Goal: Find specific page/section: Find specific page/section

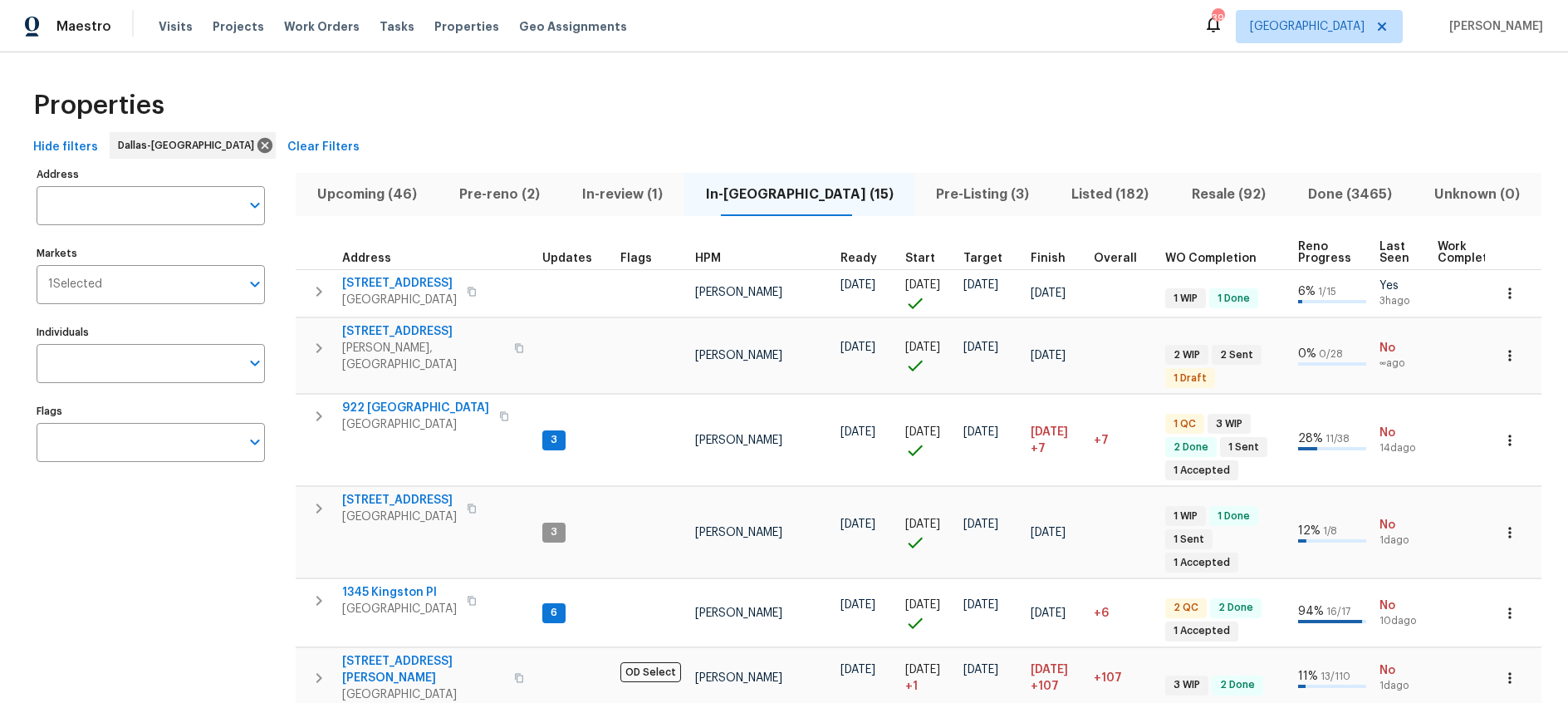
drag, startPoint x: 0, startPoint y: 0, endPoint x: 532, endPoint y: 198, distance: 567.7
click at [532, 198] on span "Pre-reno (2)" at bounding box center [500, 194] width 103 height 23
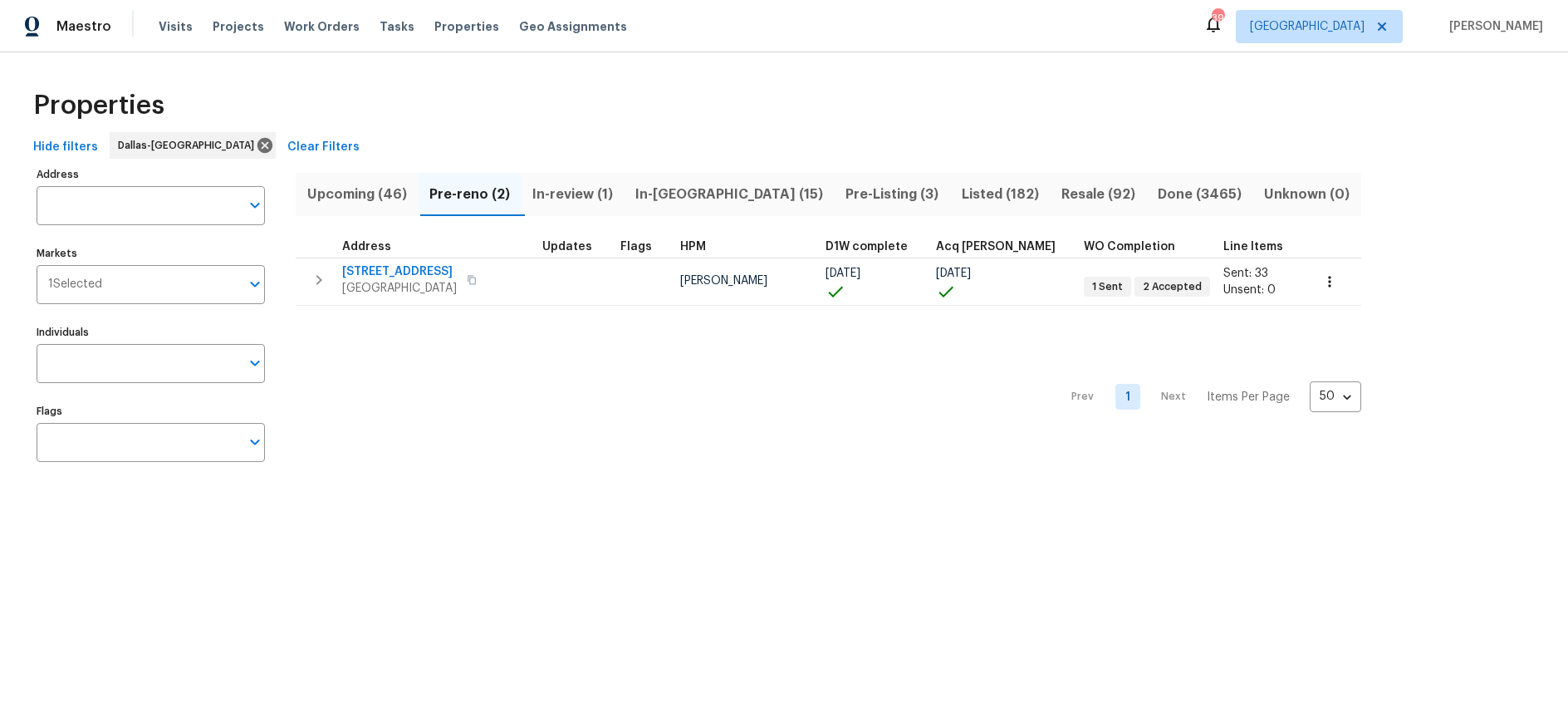
click at [673, 193] on span "In-[GEOGRAPHIC_DATA] (15)" at bounding box center [730, 194] width 191 height 23
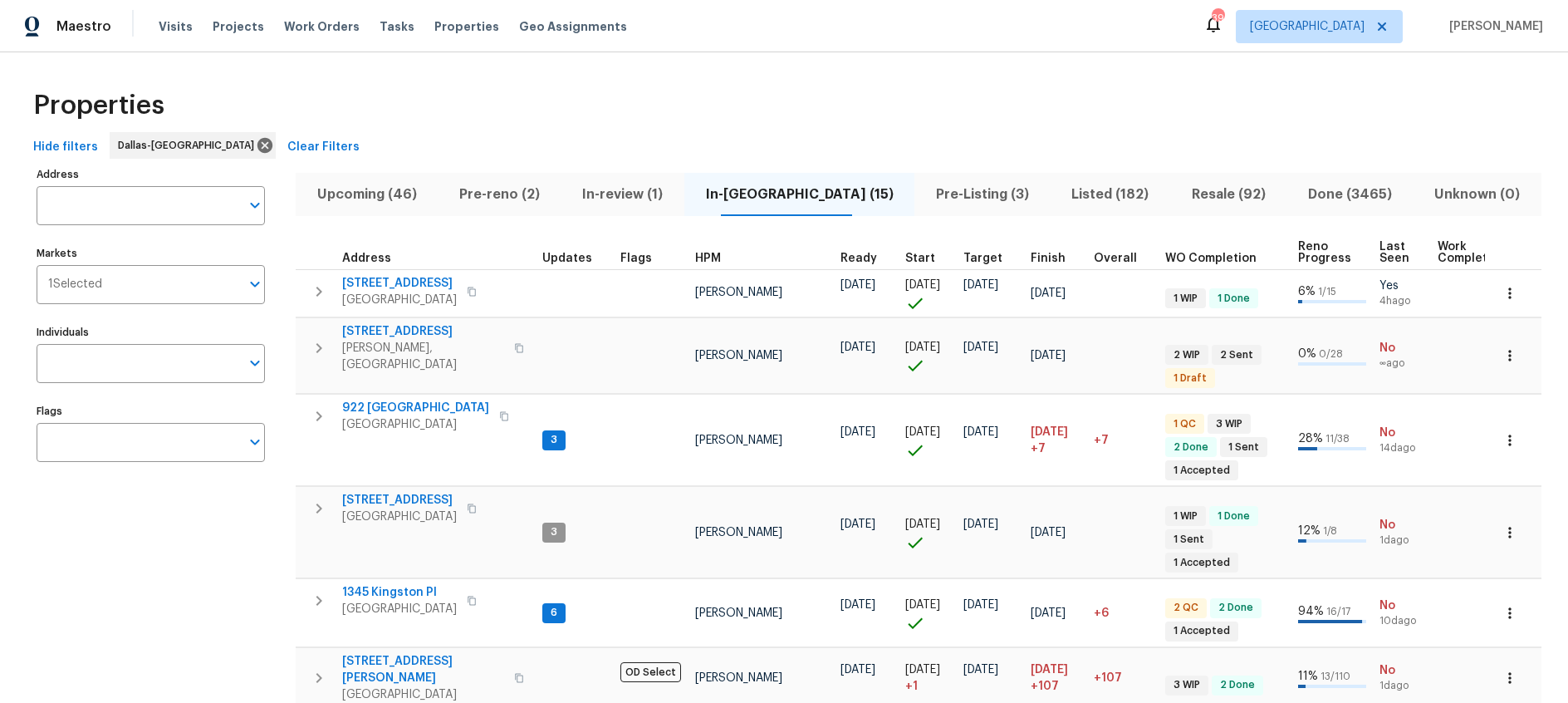
click at [1060, 196] on span "Listed (182)" at bounding box center [1110, 194] width 100 height 23
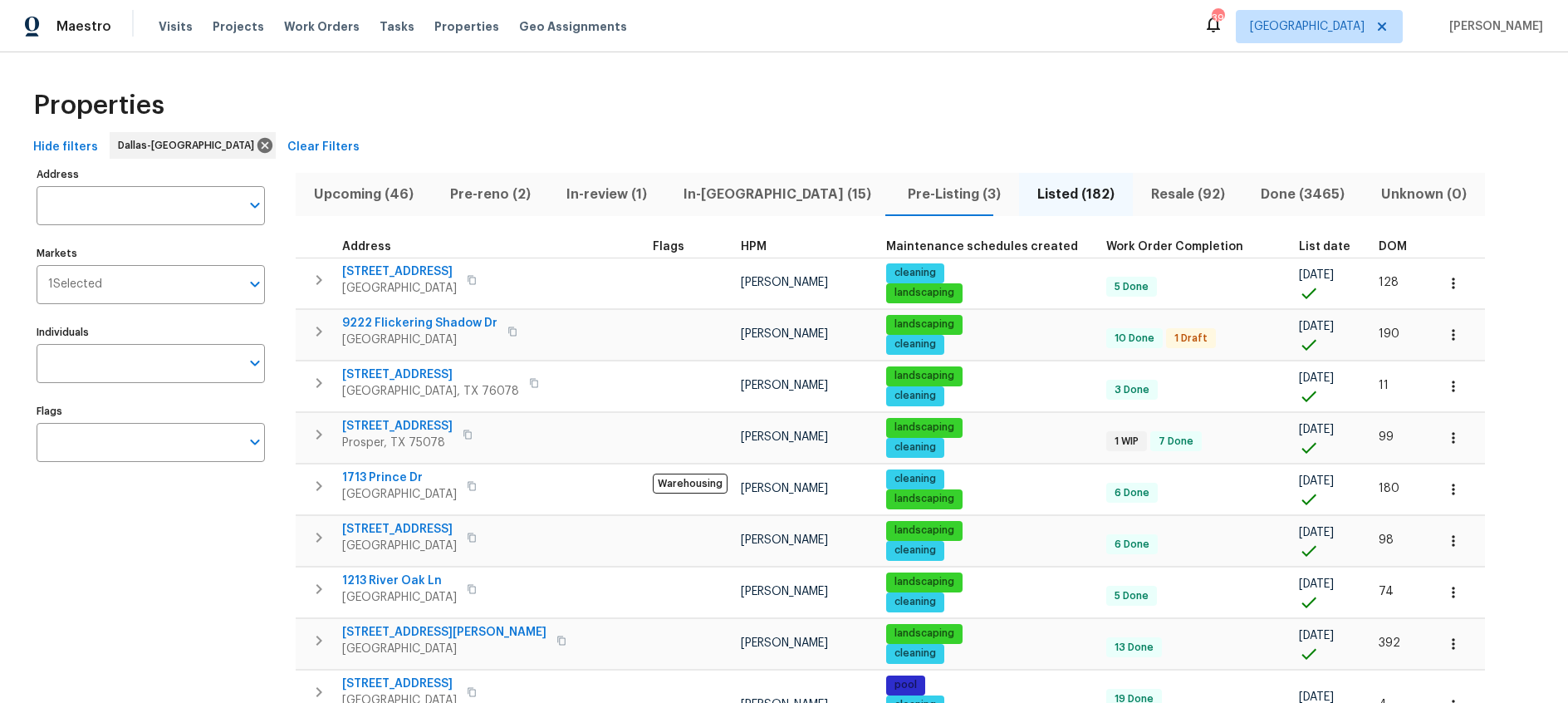
click at [1292, 241] on th "List date" at bounding box center [1332, 247] width 80 height 22
click at [1299, 241] on span "List date" at bounding box center [1325, 247] width 52 height 12
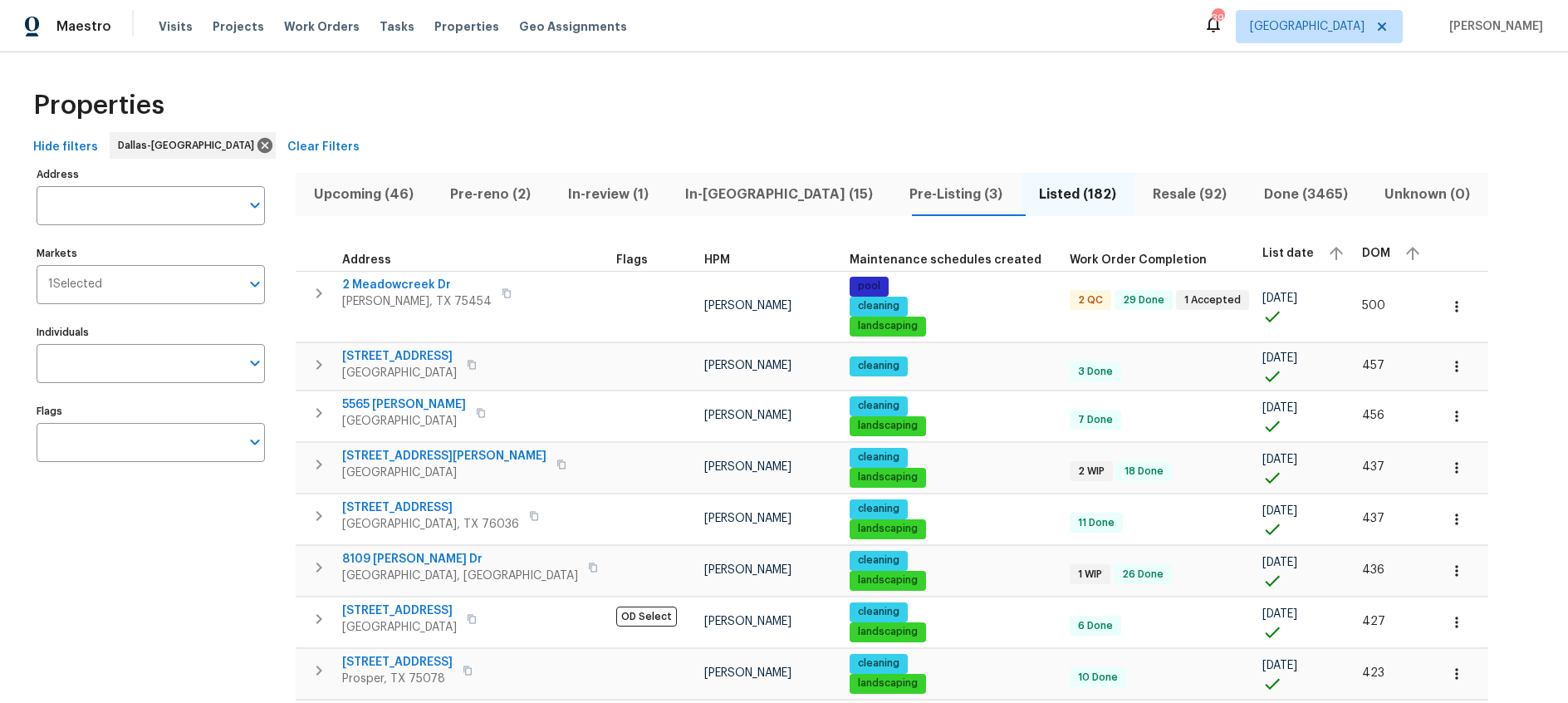
click at [1263, 253] on span "List date" at bounding box center [1288, 253] width 52 height 12
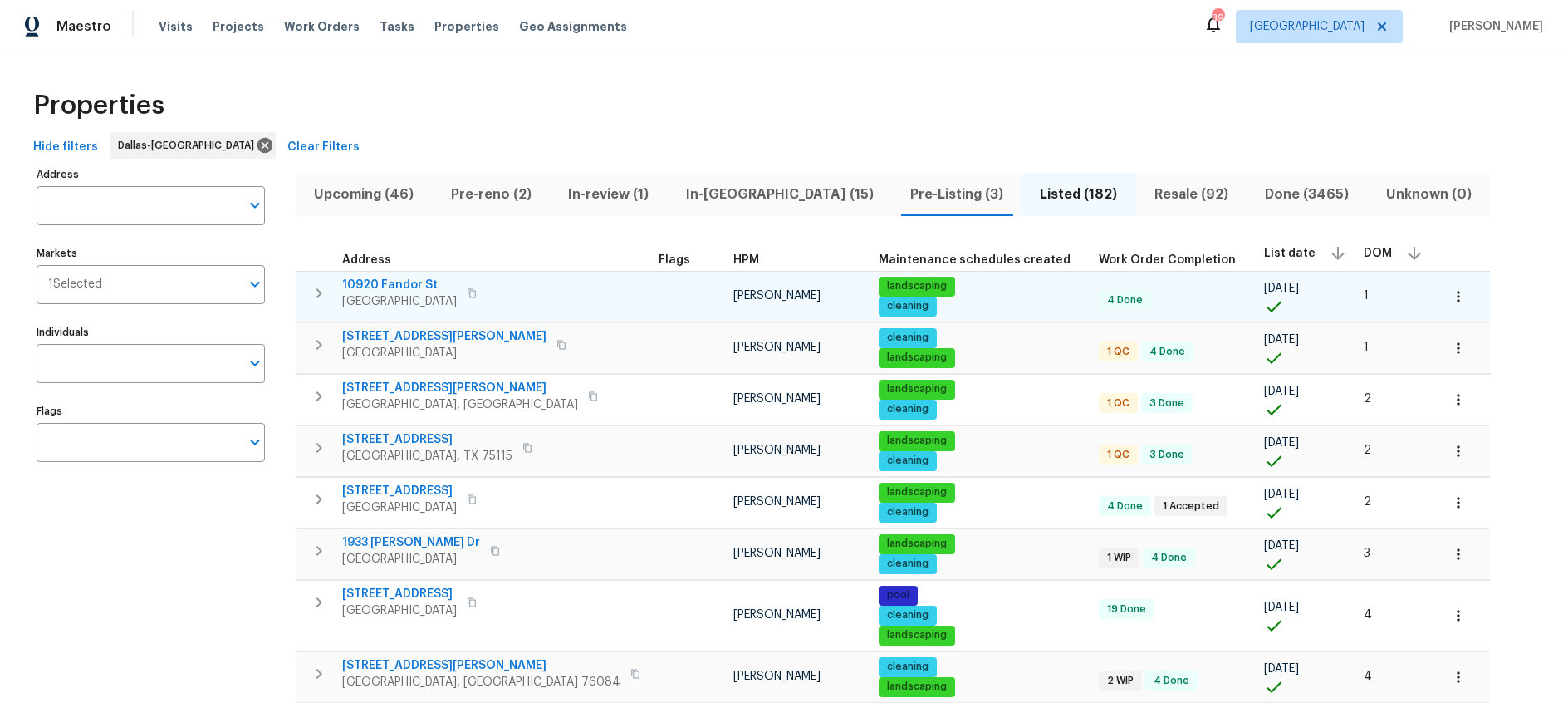
click at [407, 283] on span "10920 Fandor St" at bounding box center [399, 285] width 115 height 17
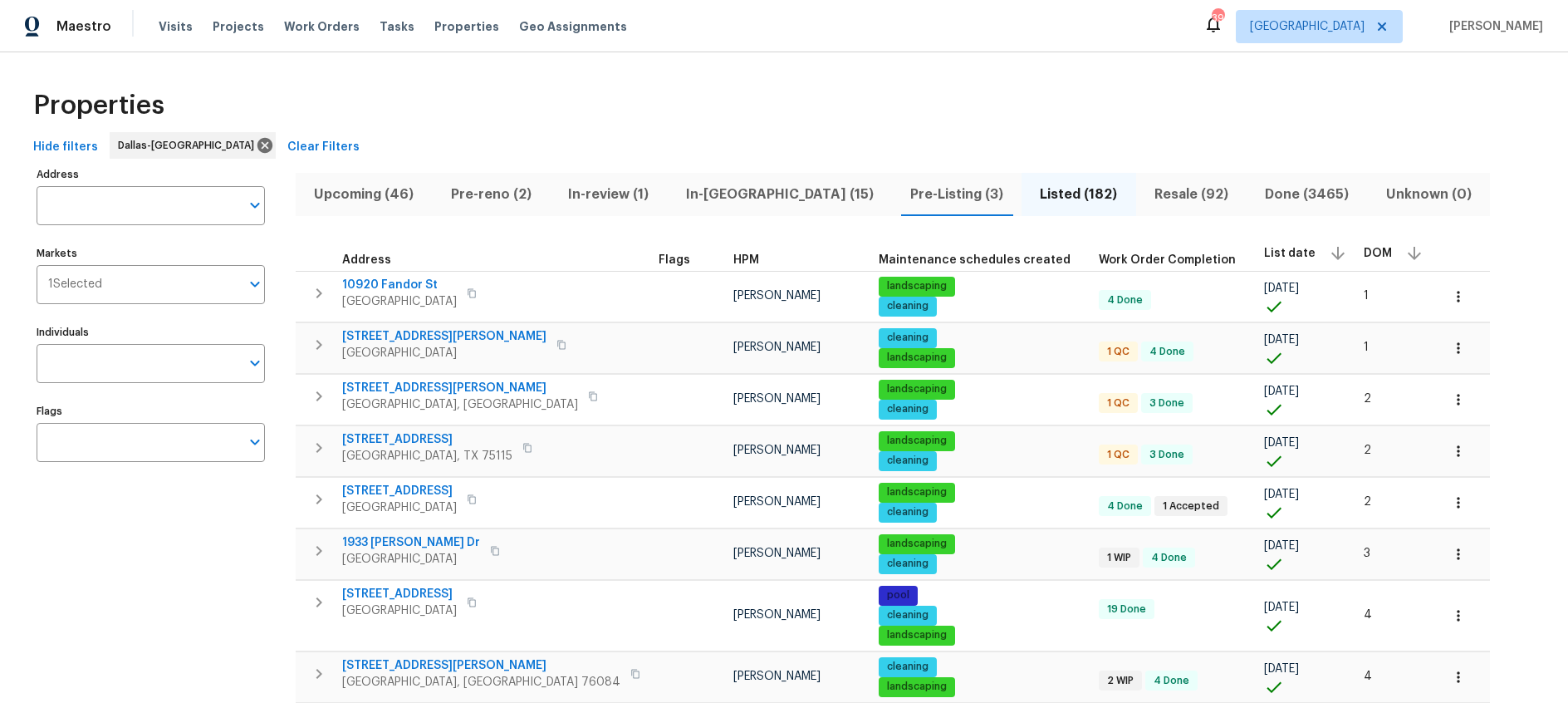
click at [595, 190] on span "In-review (1)" at bounding box center [608, 194] width 97 height 23
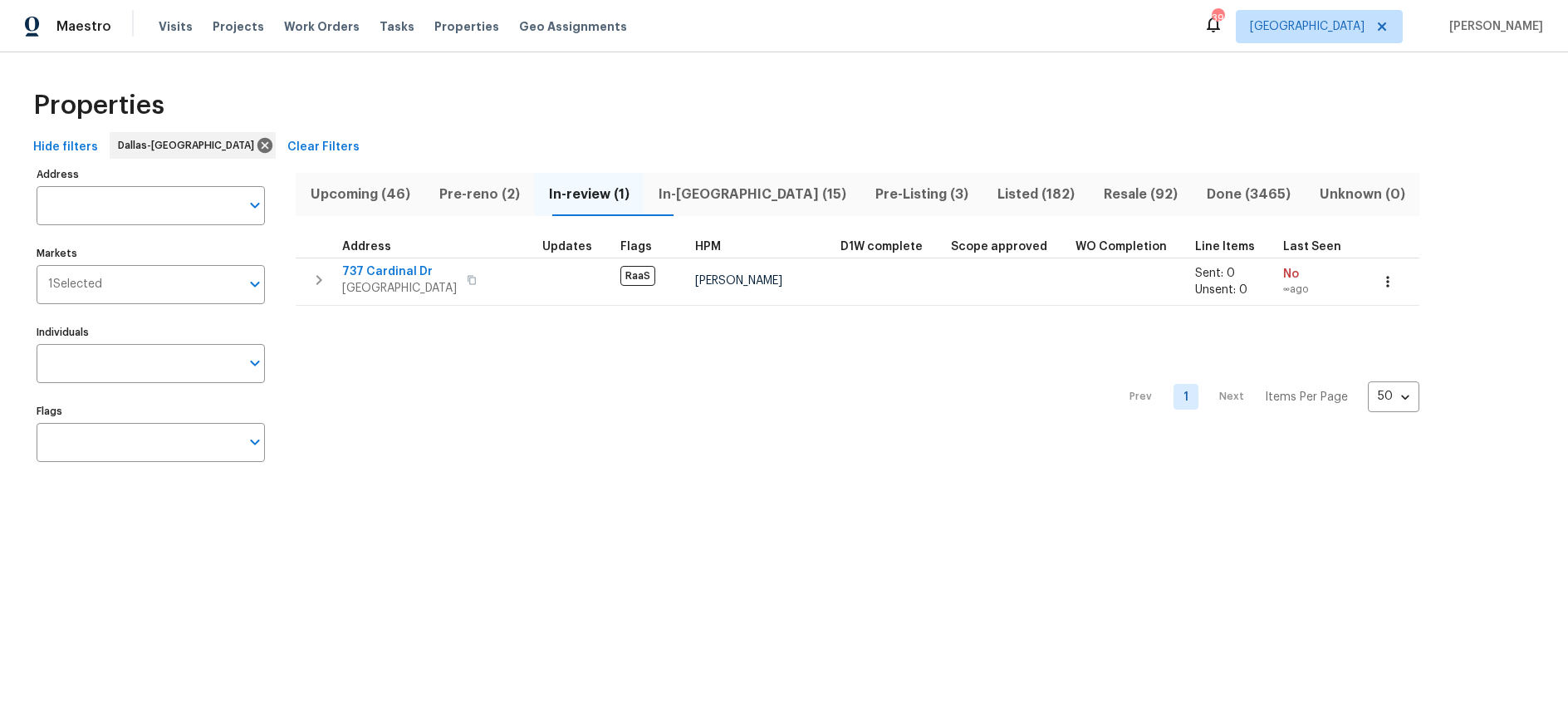
click at [380, 192] on span "Upcoming (46)" at bounding box center [360, 194] width 109 height 23
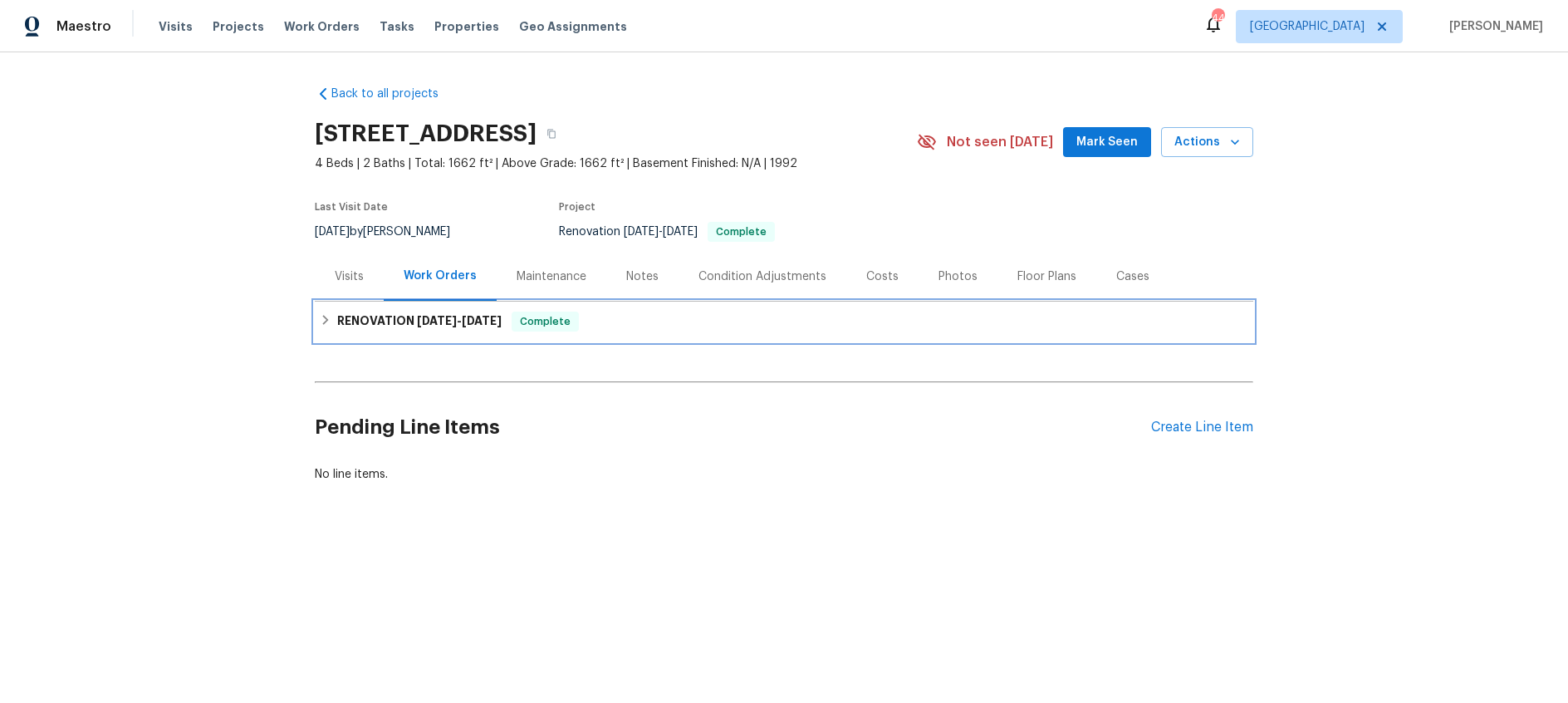
click at [370, 323] on h6 "RENOVATION 7/24/25 - 8/8/25" at bounding box center [419, 322] width 165 height 20
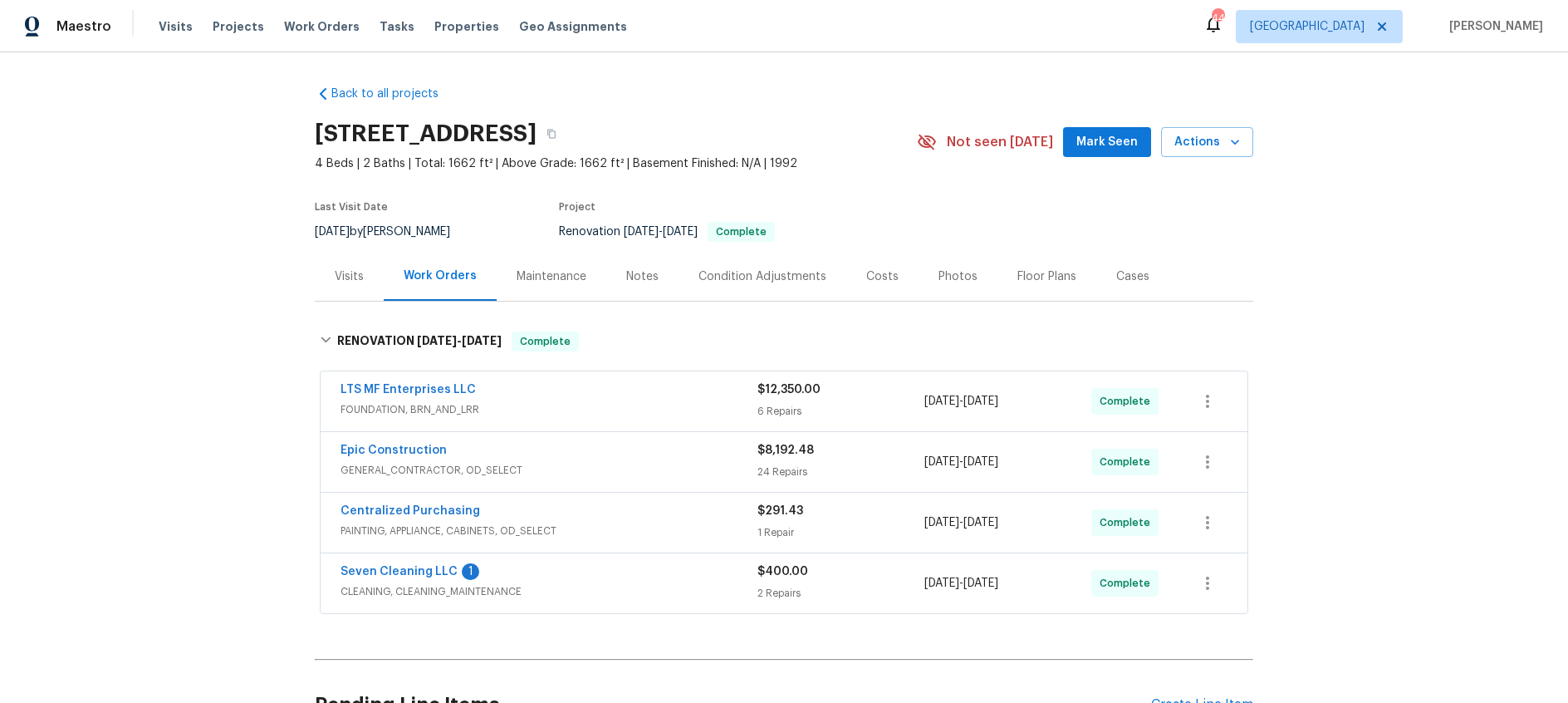
click at [873, 276] on div "Costs" at bounding box center [882, 276] width 32 height 17
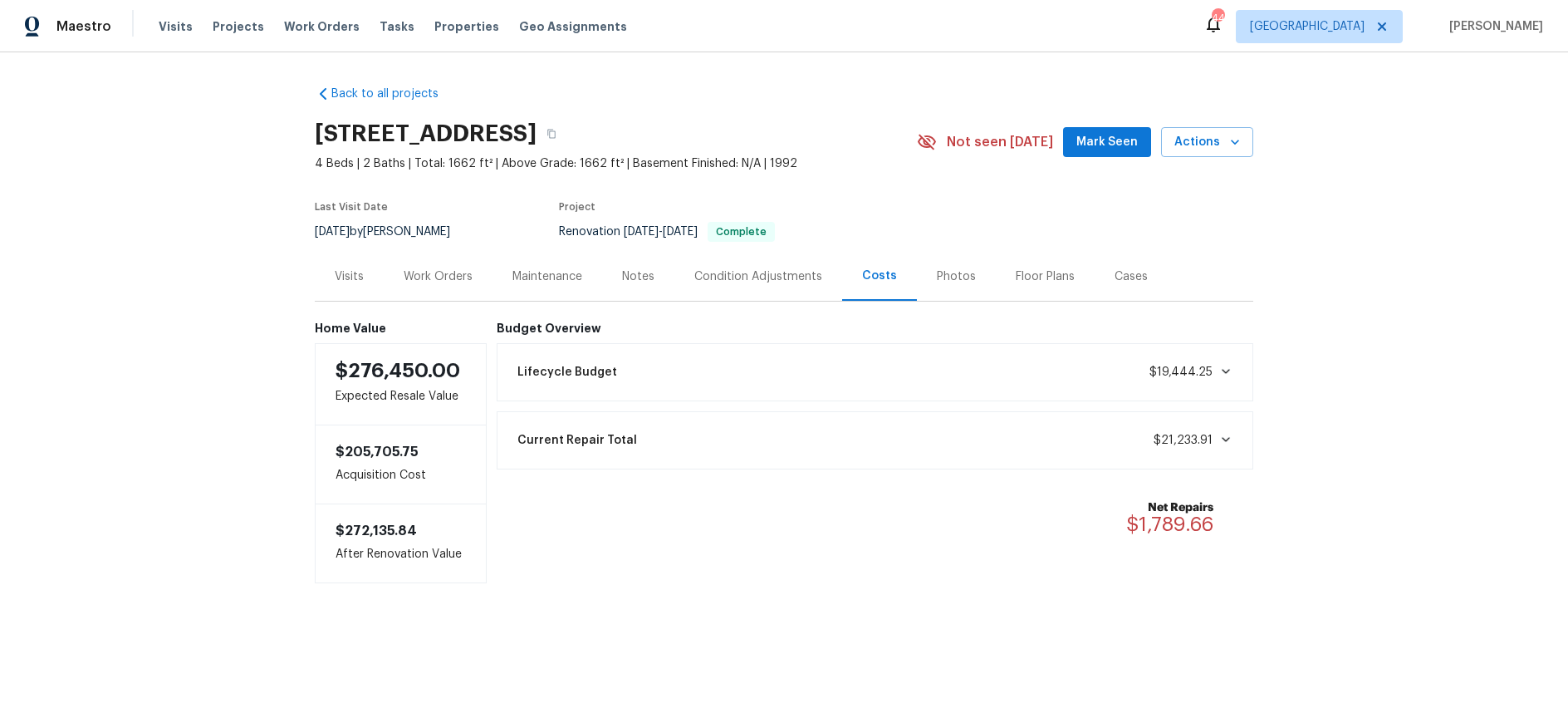
click at [647, 279] on div "Notes" at bounding box center [638, 276] width 32 height 17
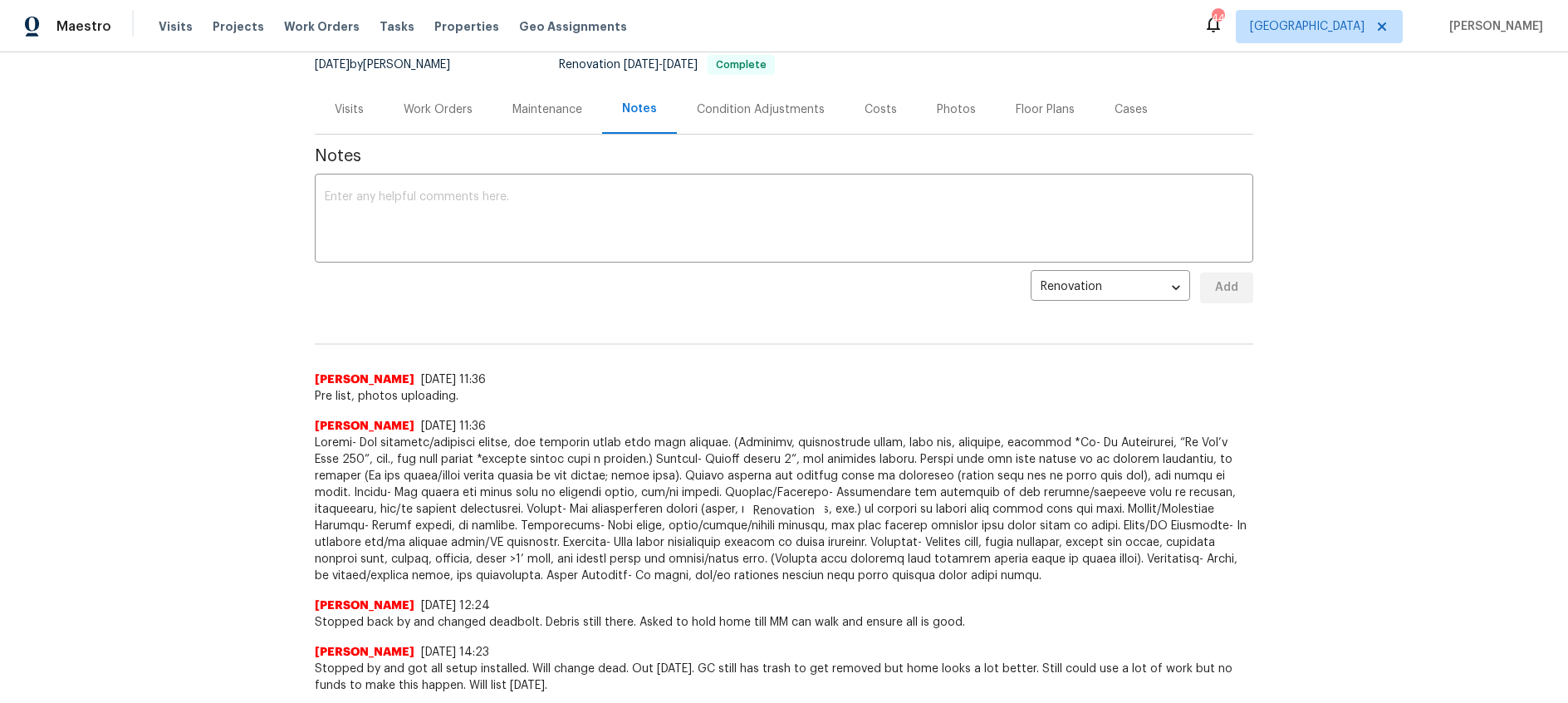
scroll to position [68, 0]
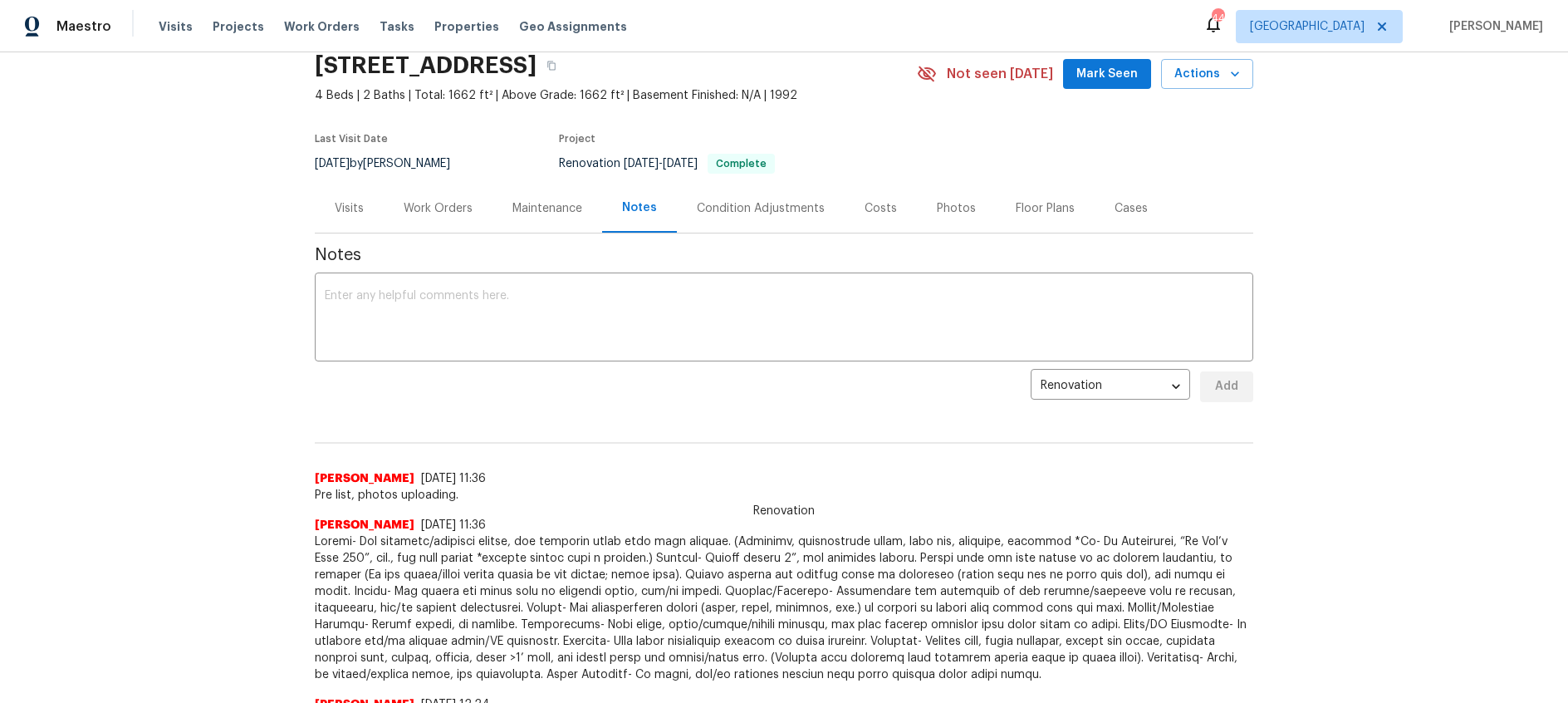
click at [449, 206] on div "Work Orders" at bounding box center [437, 208] width 69 height 17
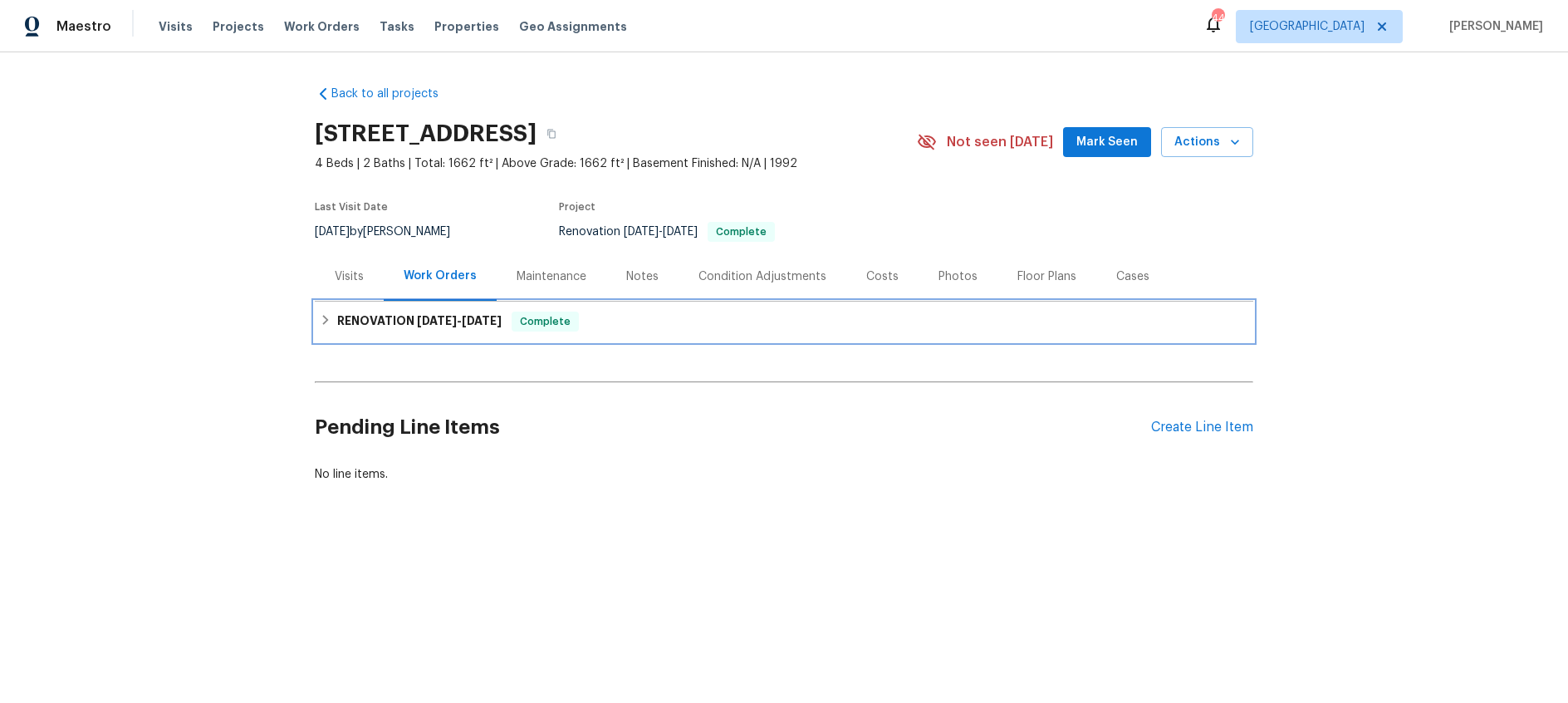
click at [433, 312] on h6 "RENOVATION 7/24/25 - 8/8/25" at bounding box center [419, 322] width 165 height 20
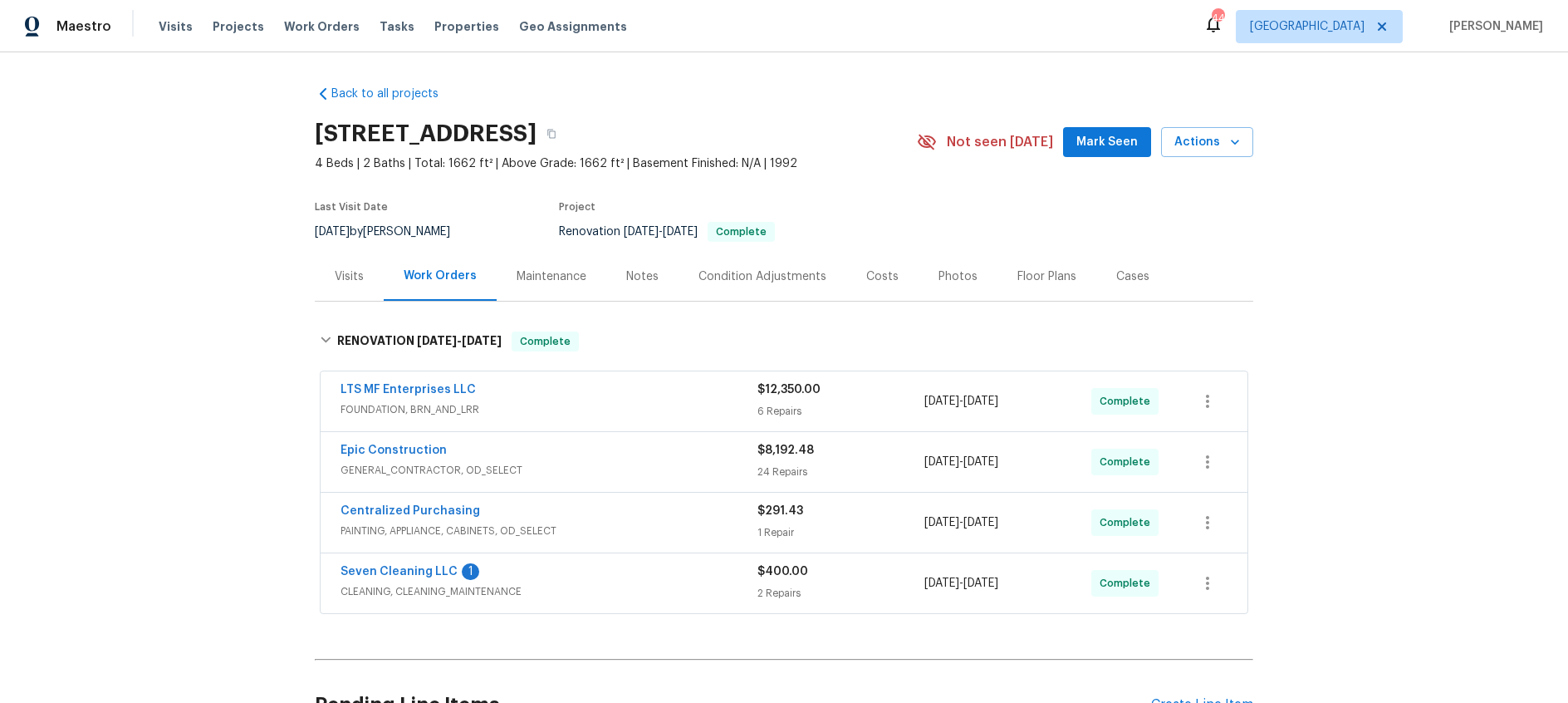
click at [621, 396] on div "LTS MF Enterprises LLC" at bounding box center [548, 391] width 417 height 20
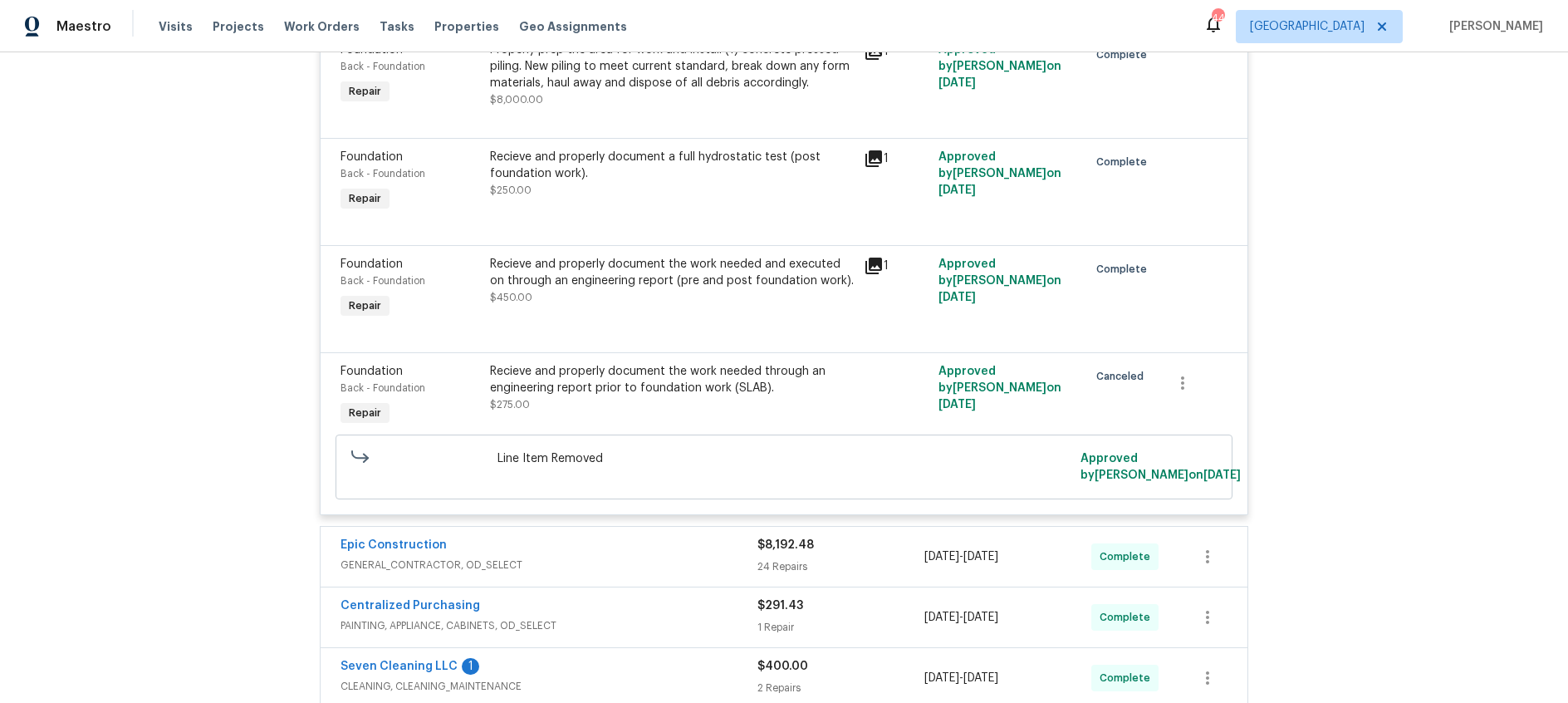
scroll to position [826, 0]
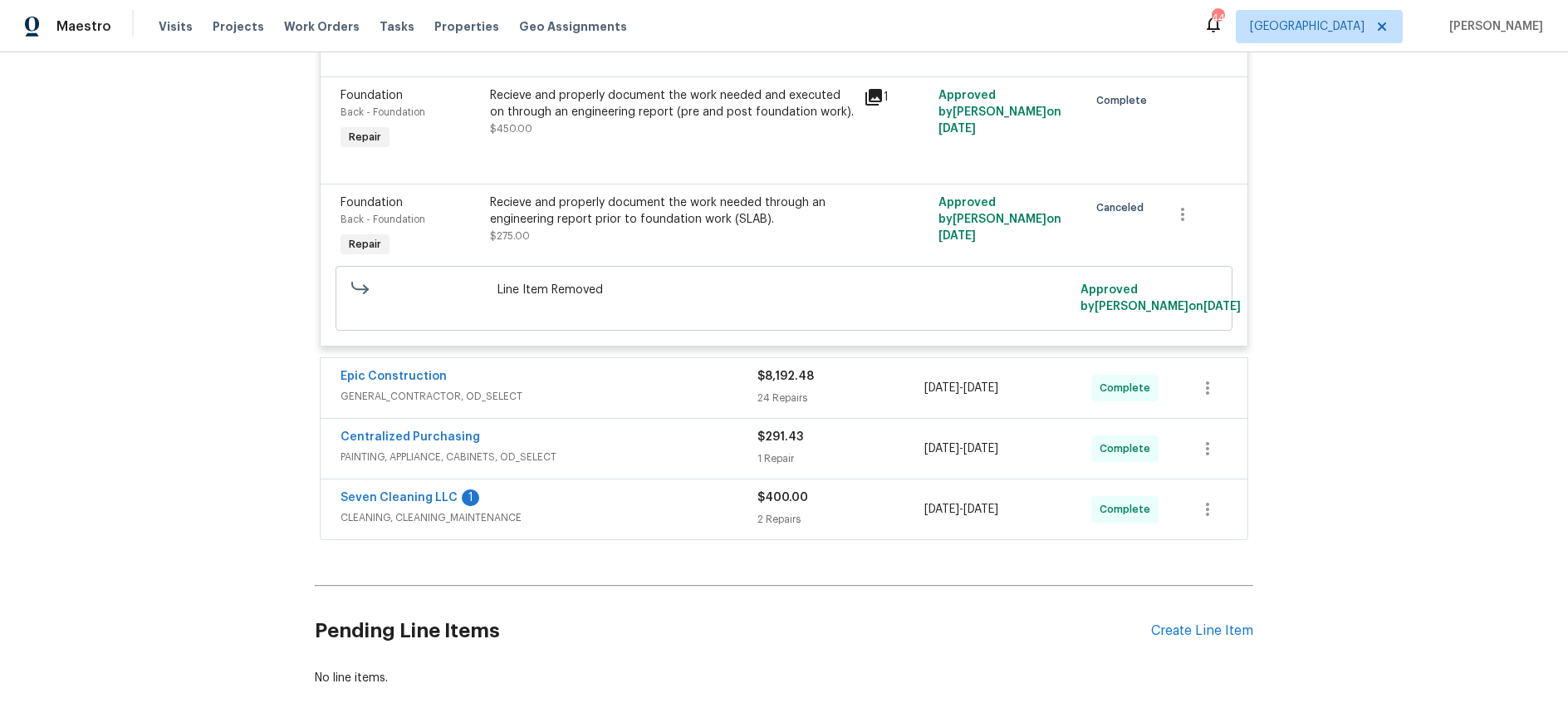
click at [665, 379] on div "Epic Construction" at bounding box center [548, 378] width 417 height 20
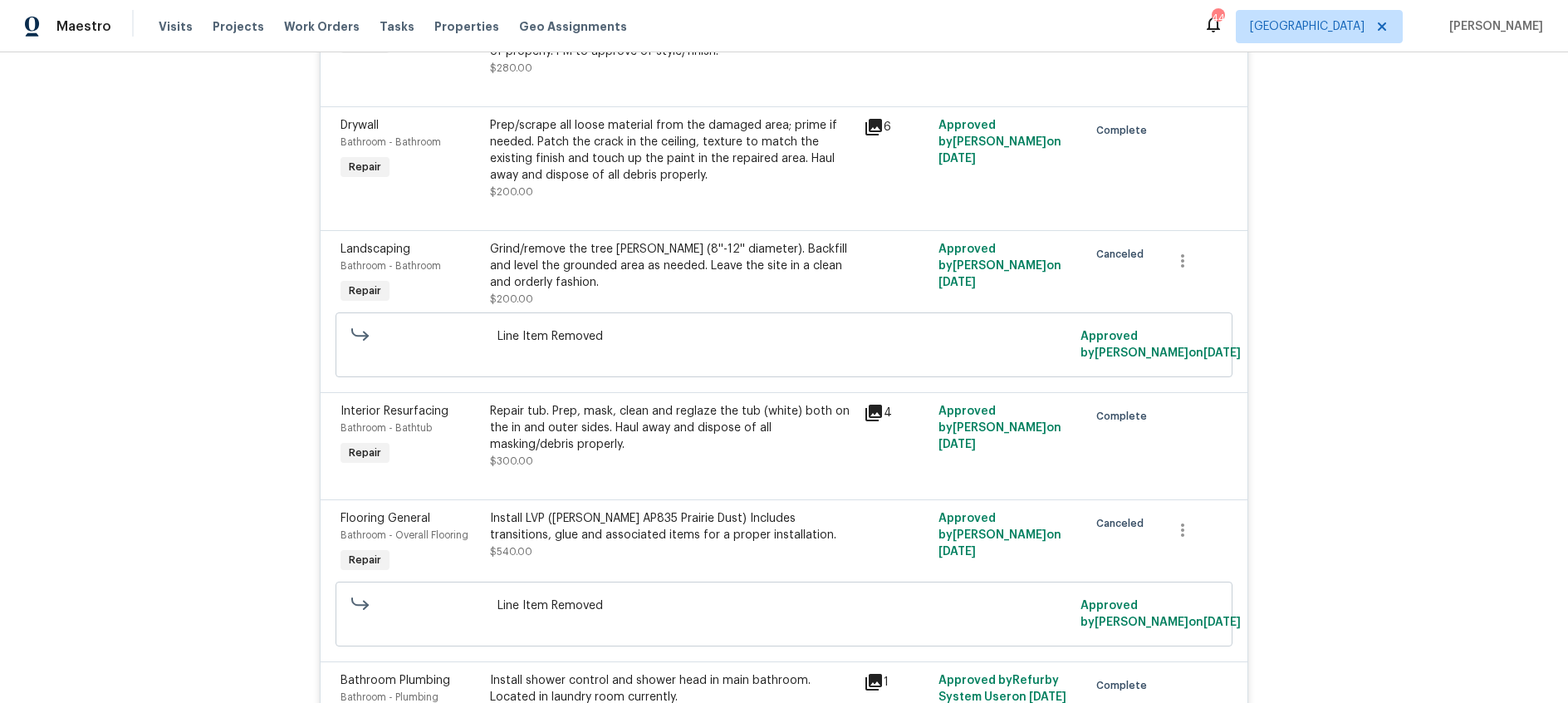
scroll to position [1295, 0]
click at [880, 408] on icon at bounding box center [873, 410] width 17 height 17
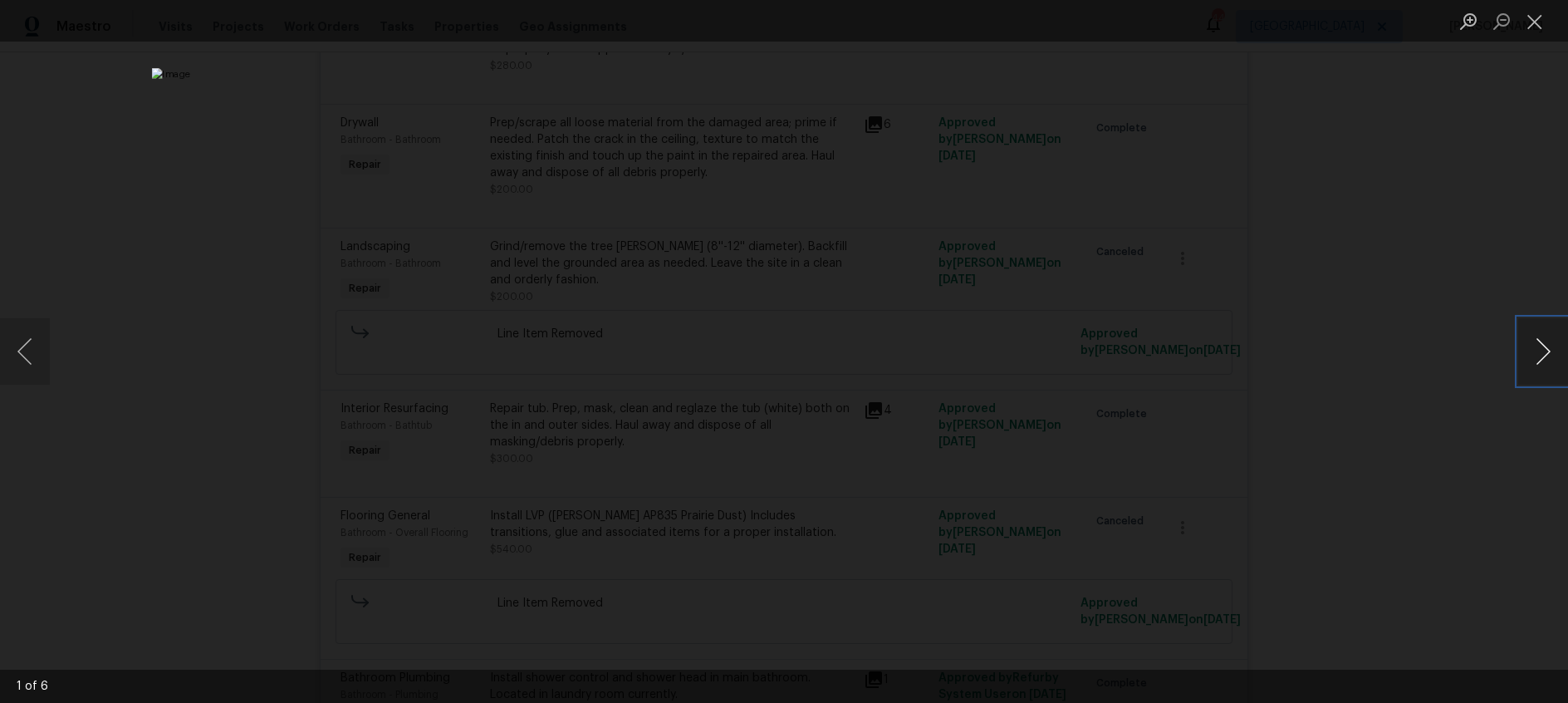
click at [1550, 350] on button "Next image" at bounding box center [1543, 351] width 50 height 67
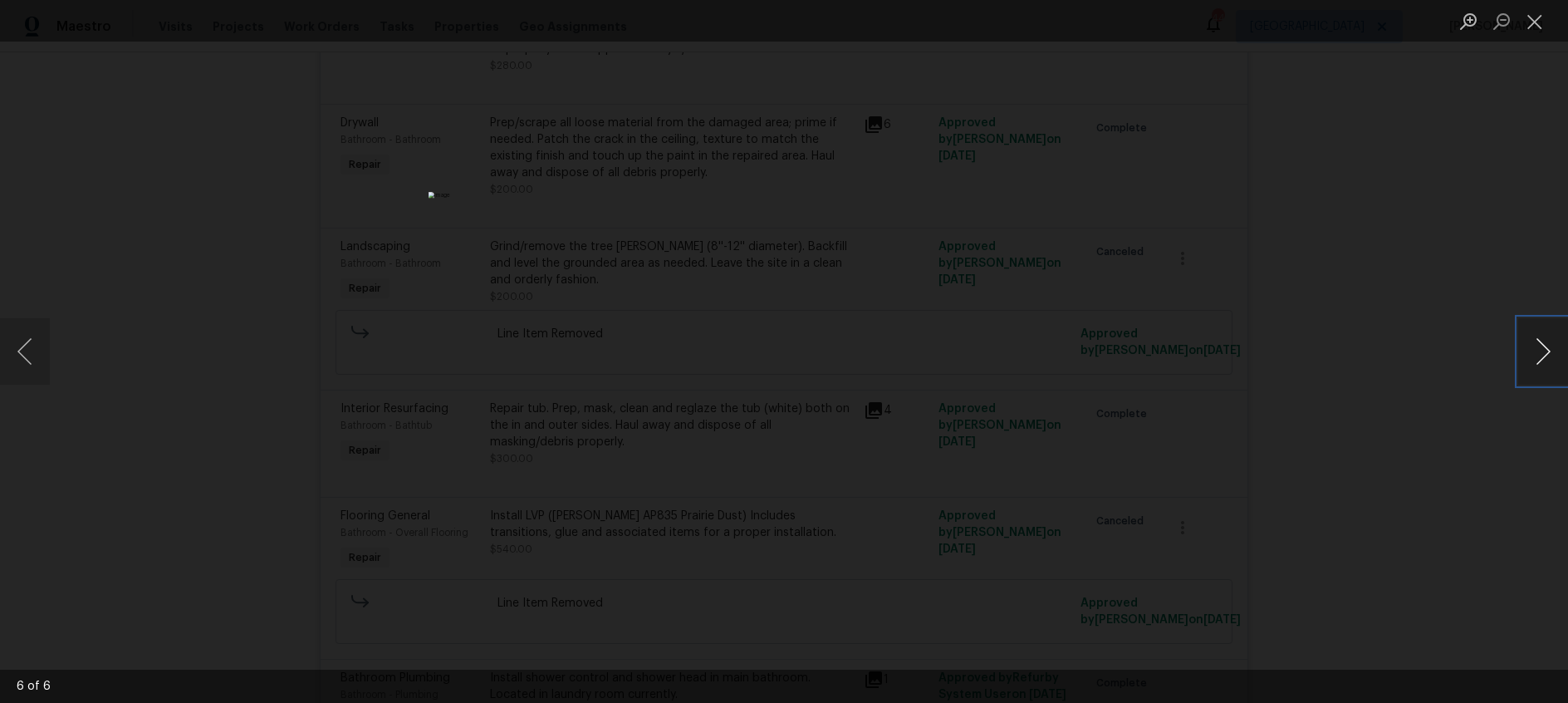
click at [1550, 350] on button "Next image" at bounding box center [1543, 351] width 50 height 67
click at [1537, 22] on button "Close lightbox" at bounding box center [1534, 20] width 33 height 29
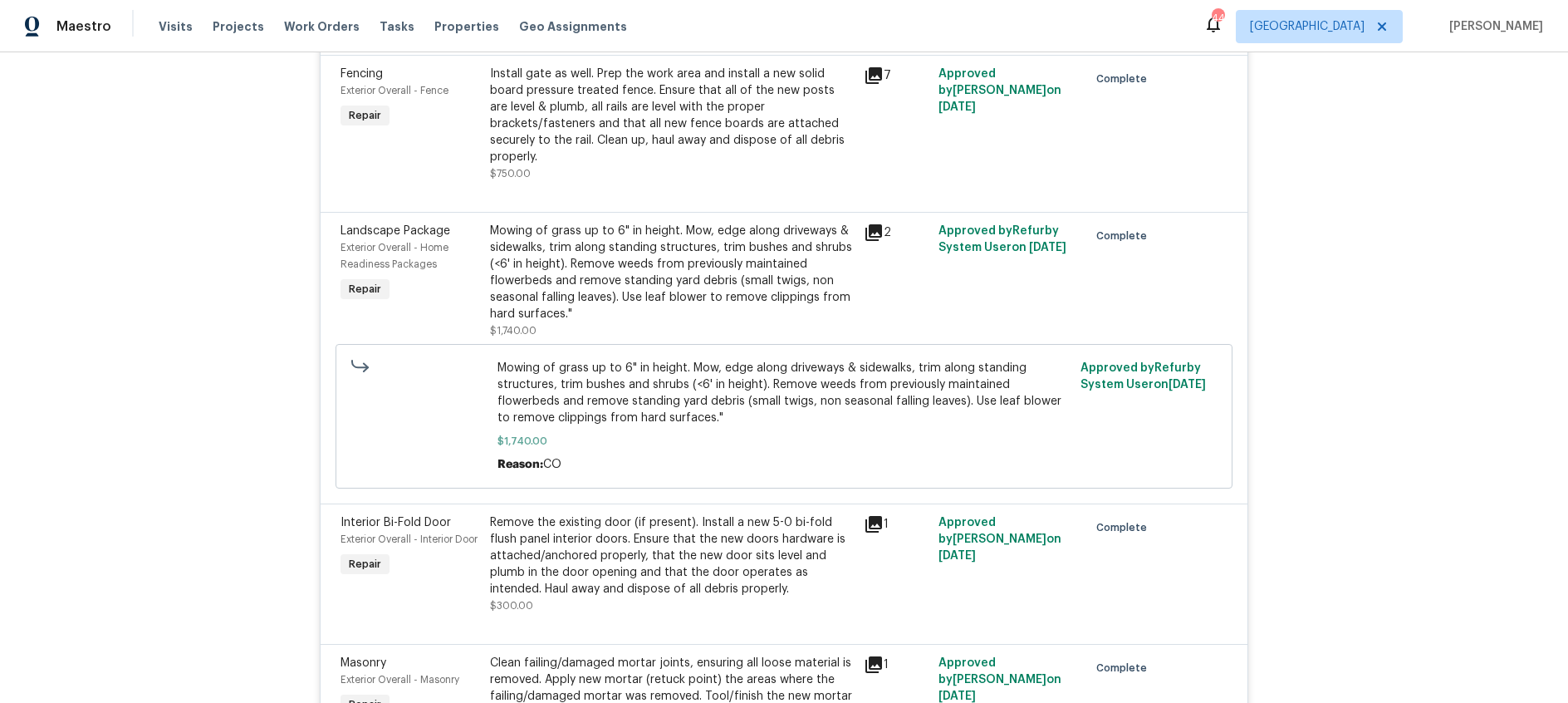
scroll to position [2008, 0]
click at [876, 223] on icon at bounding box center [873, 231] width 17 height 17
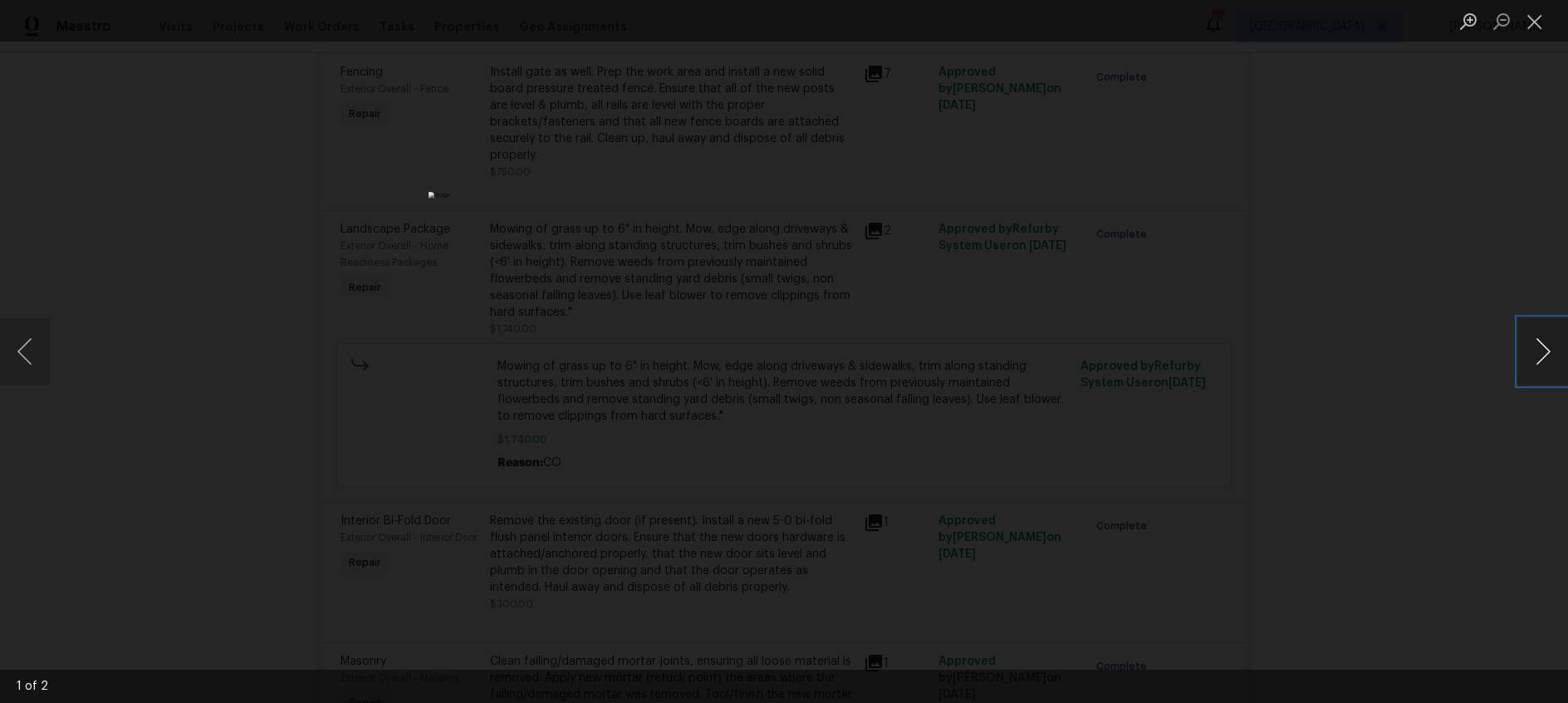
click at [1542, 354] on button "Next image" at bounding box center [1543, 351] width 50 height 67
click at [1531, 19] on button "Close lightbox" at bounding box center [1534, 20] width 33 height 29
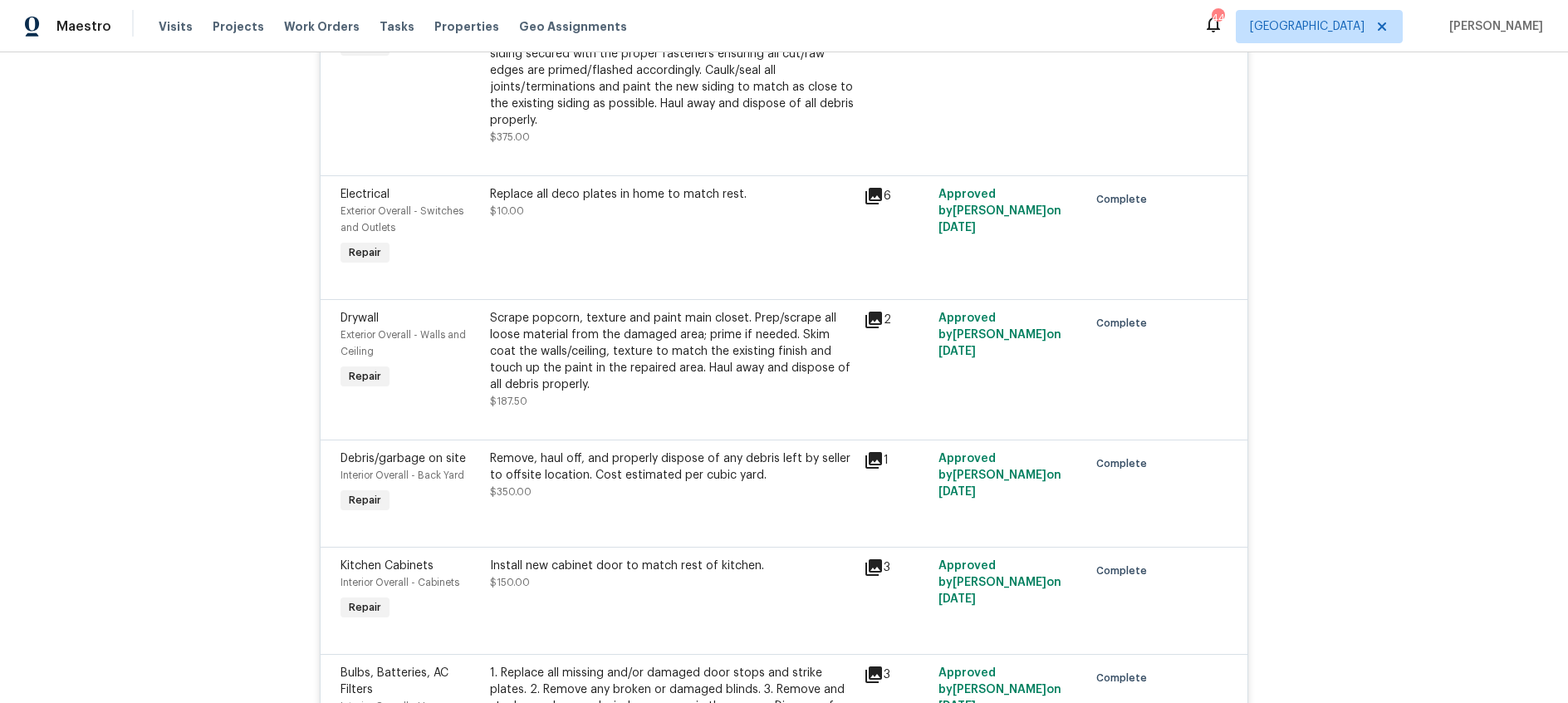
scroll to position [2963, 0]
click at [874, 451] on icon at bounding box center [873, 459] width 17 height 17
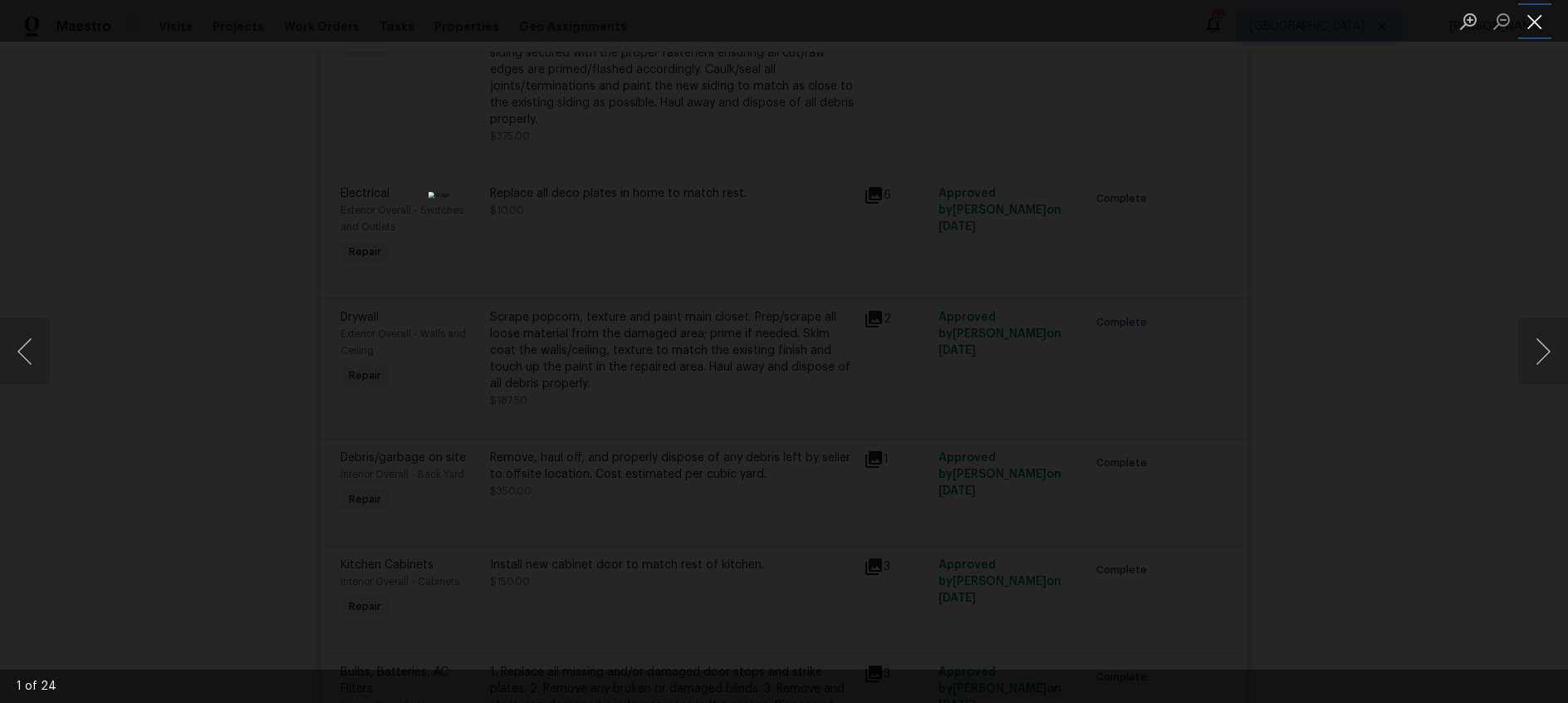
click at [1538, 20] on button "Close lightbox" at bounding box center [1534, 20] width 33 height 29
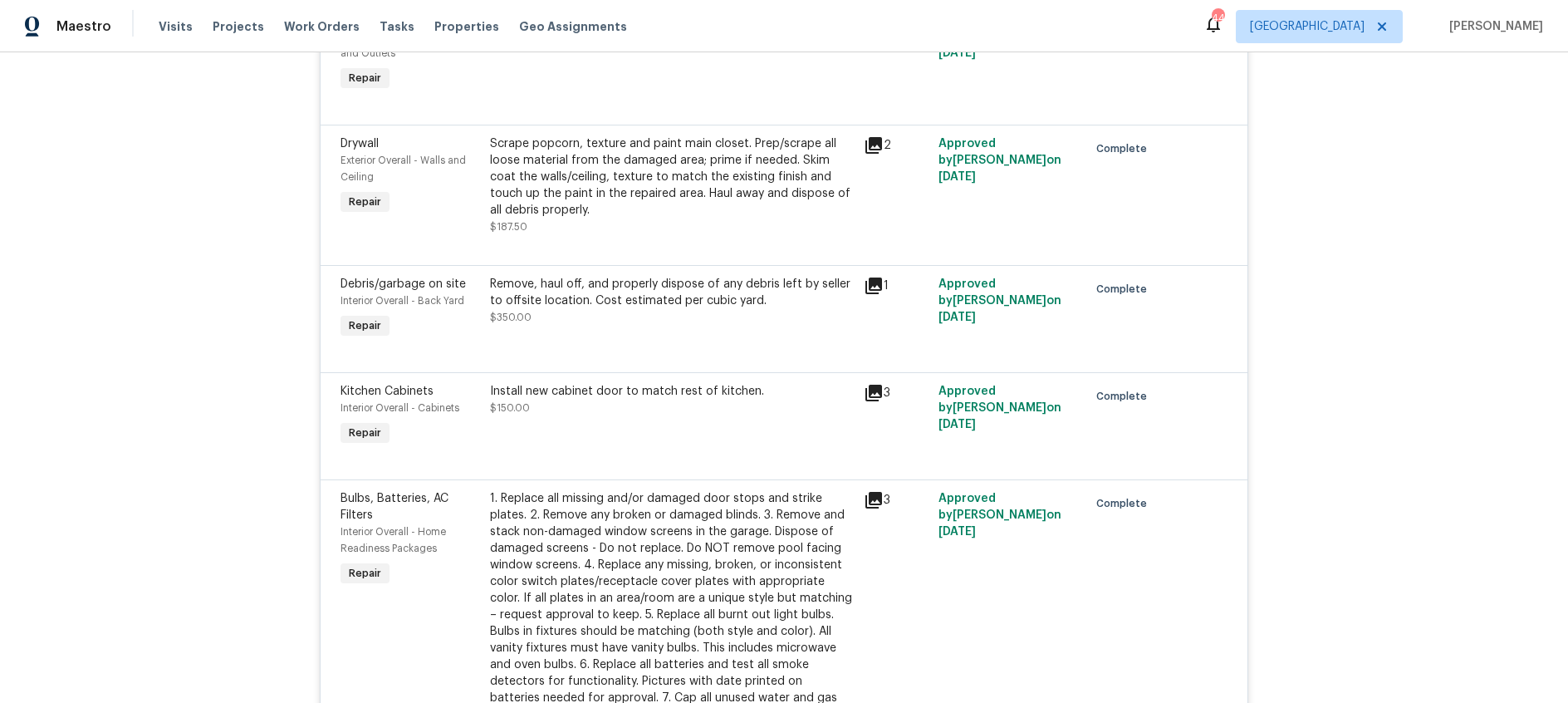
scroll to position [3141, 0]
click at [870, 381] on icon at bounding box center [873, 389] width 17 height 17
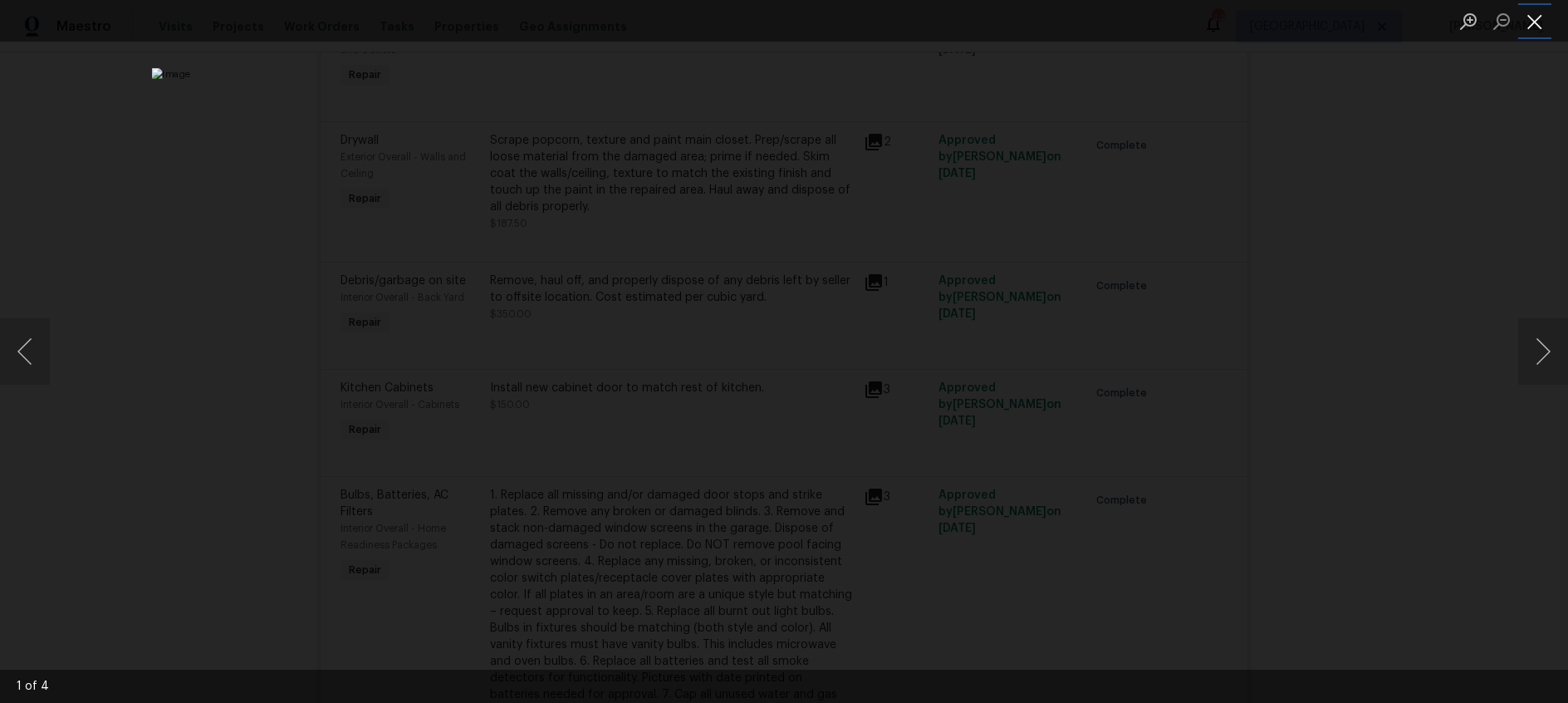
click at [1535, 28] on button "Close lightbox" at bounding box center [1534, 20] width 33 height 29
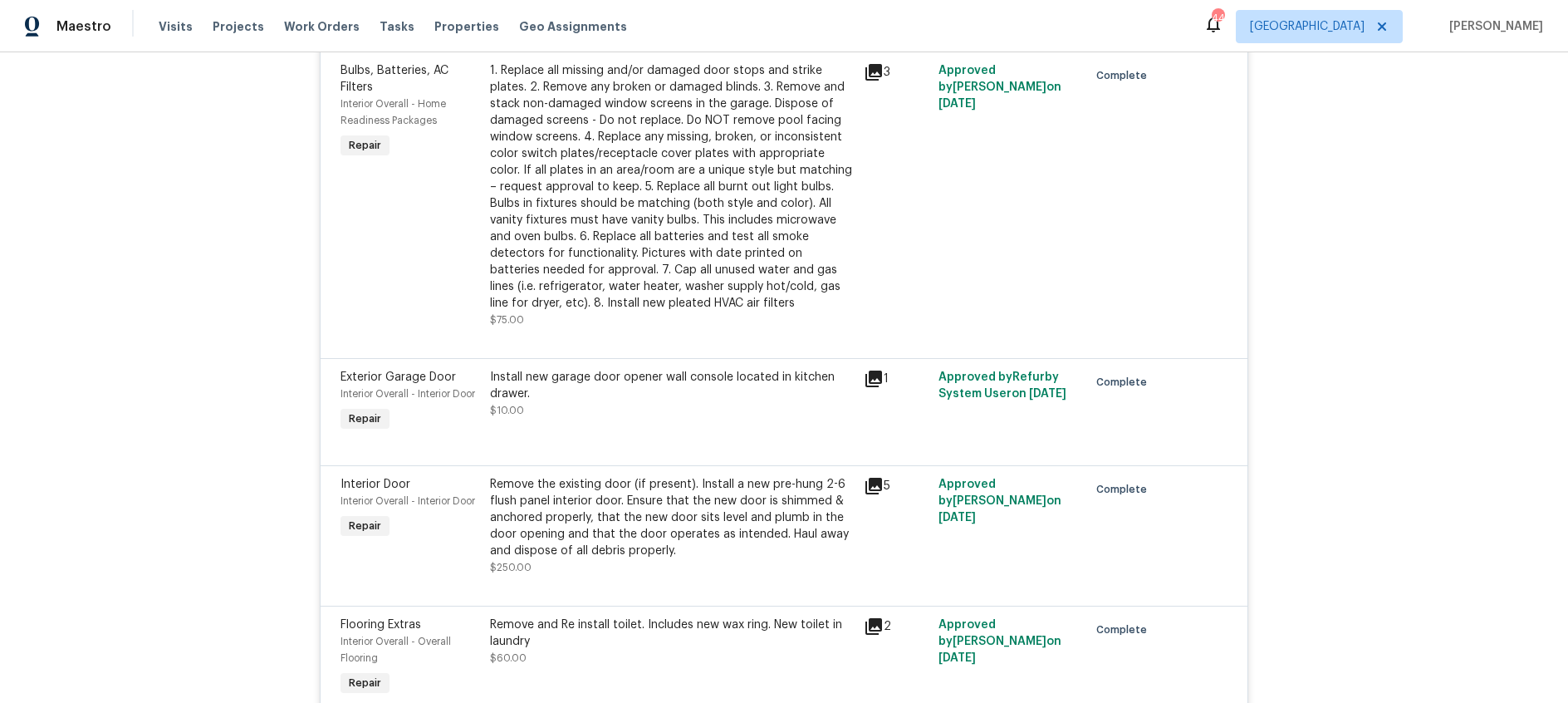
scroll to position [3567, 0]
click at [877, 367] on icon at bounding box center [873, 377] width 20 height 20
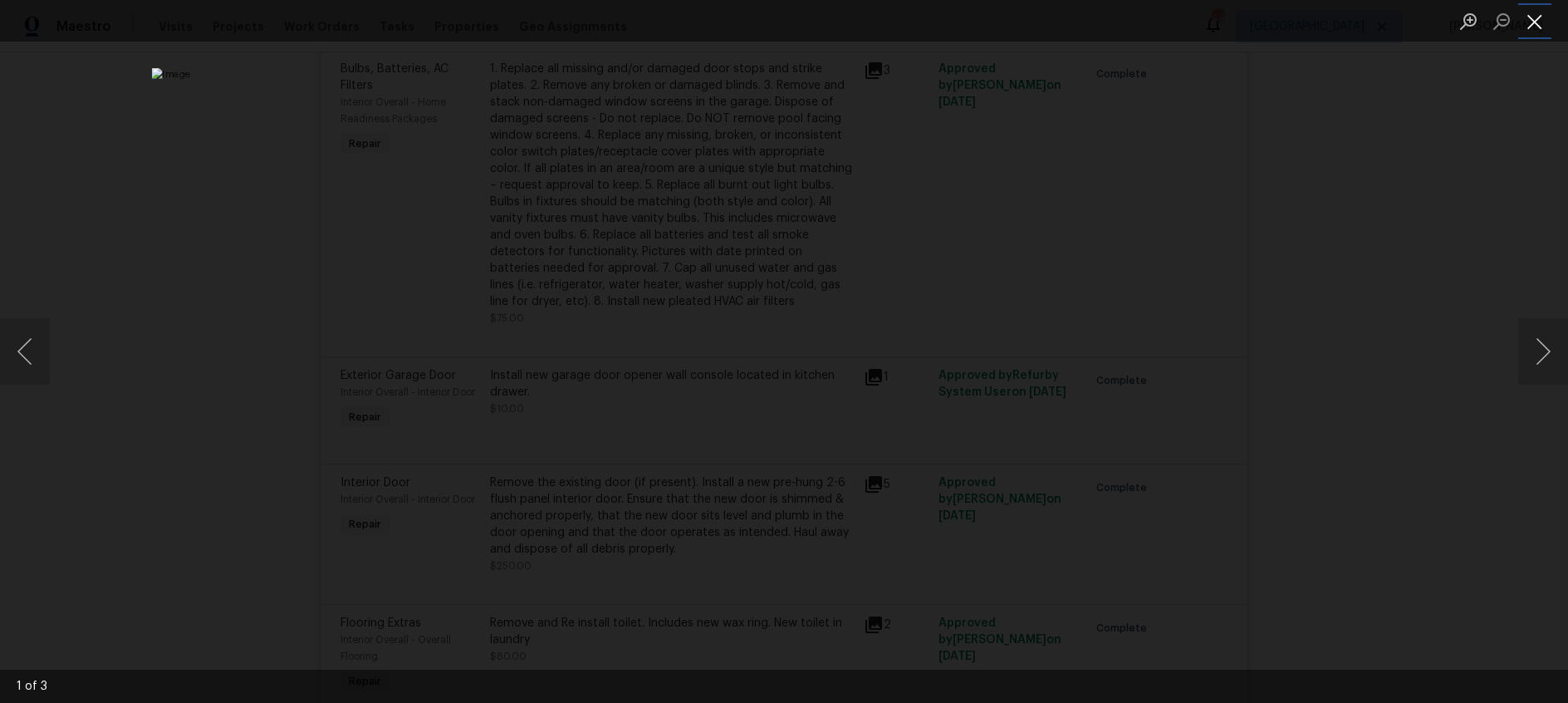
click at [1538, 27] on button "Close lightbox" at bounding box center [1534, 20] width 33 height 29
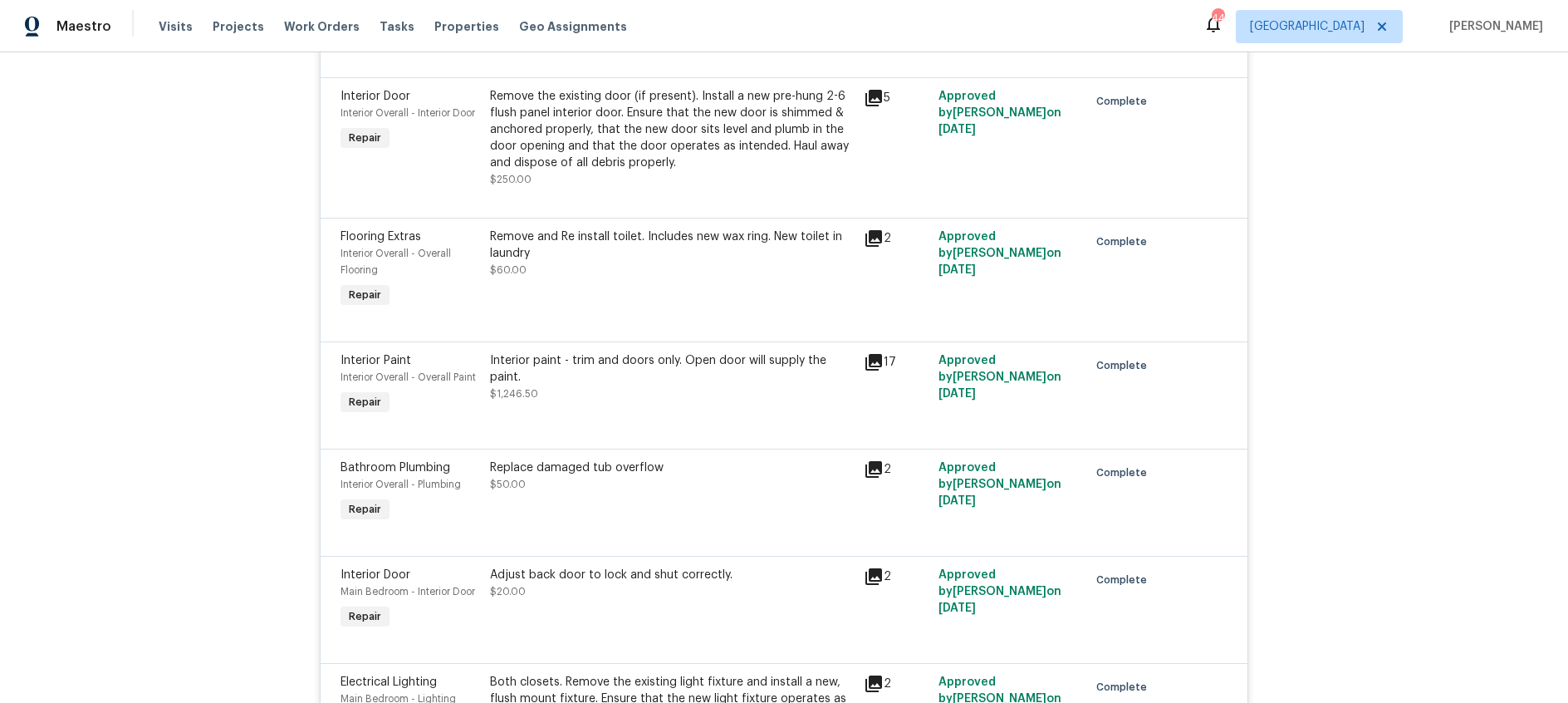
scroll to position [3956, 0]
click at [873, 352] on icon at bounding box center [873, 360] width 17 height 17
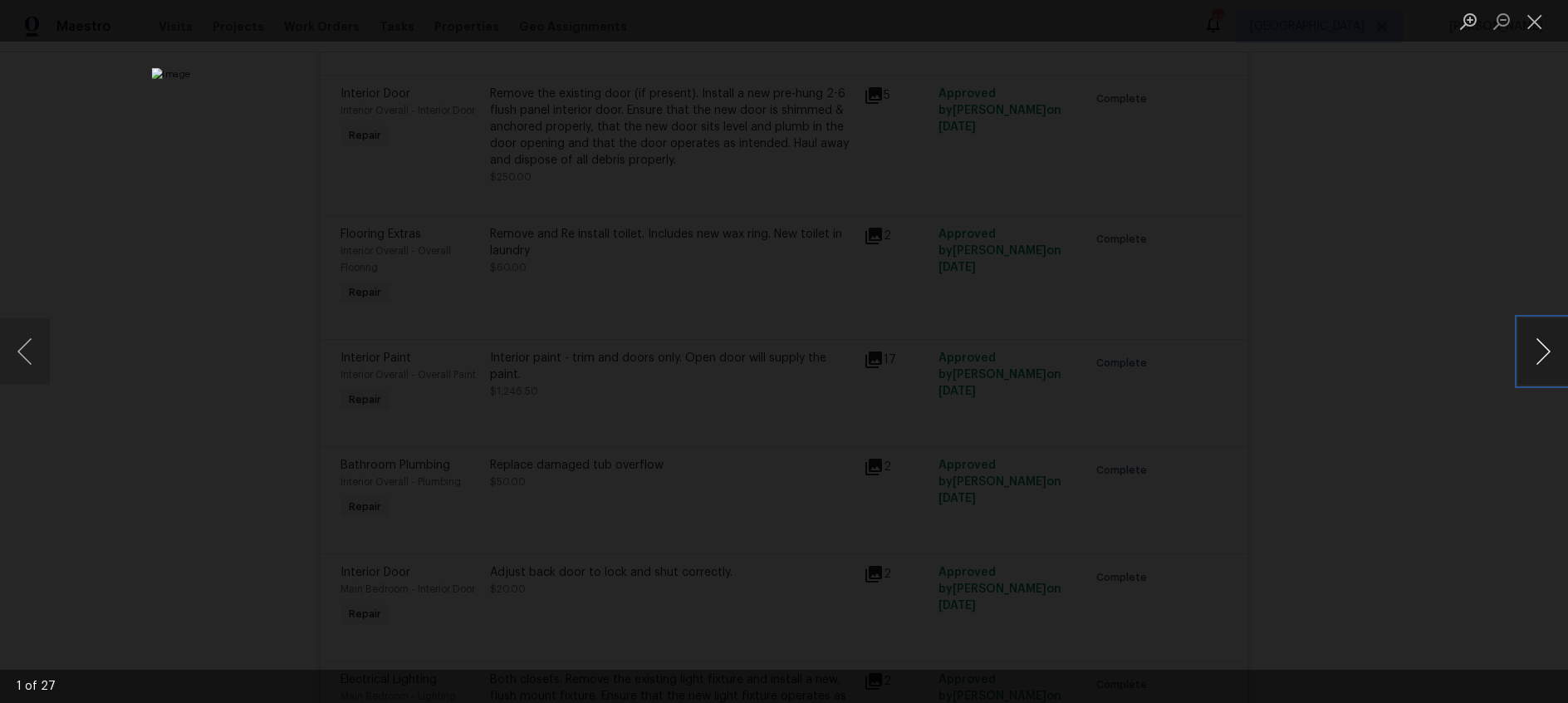
click at [1540, 355] on button "Next image" at bounding box center [1543, 351] width 50 height 67
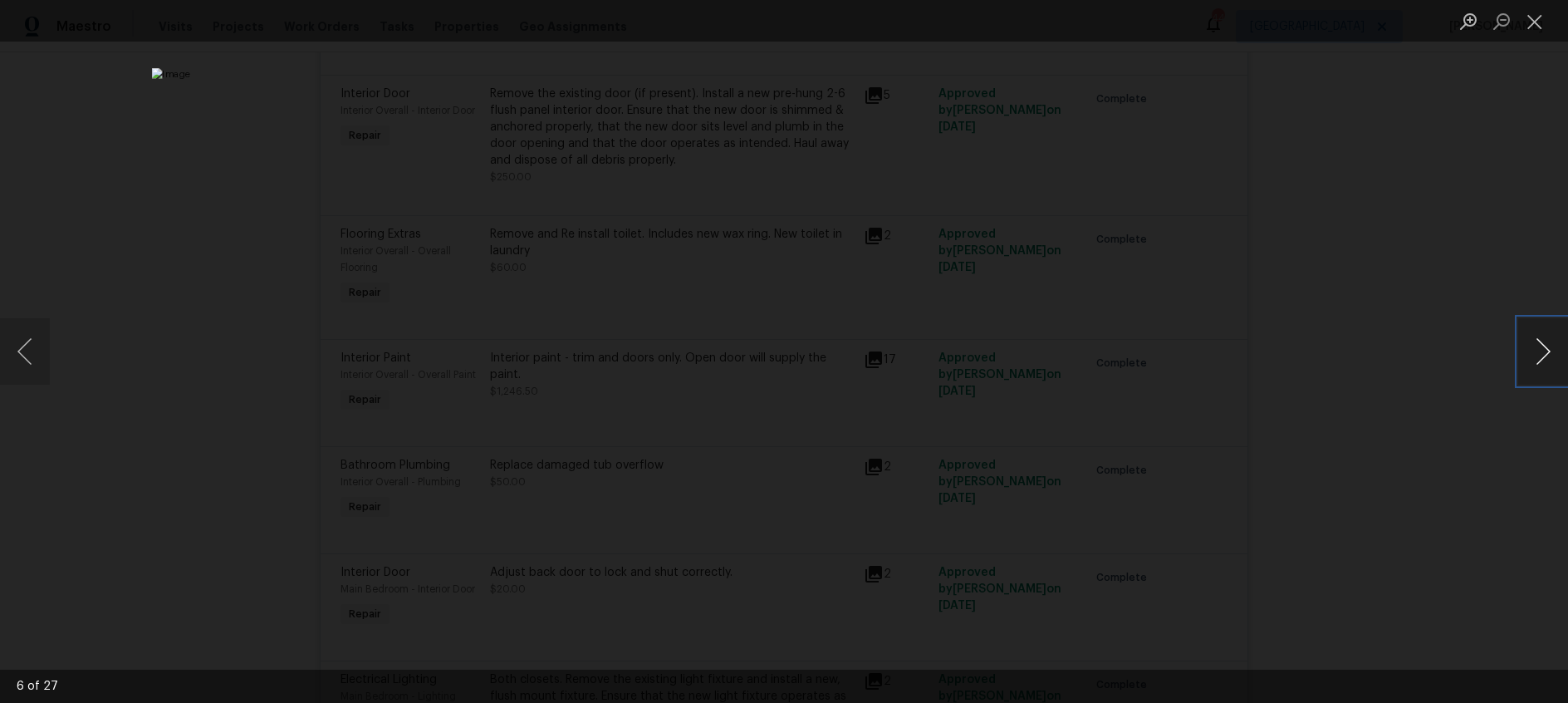
click at [1540, 355] on button "Next image" at bounding box center [1543, 351] width 50 height 67
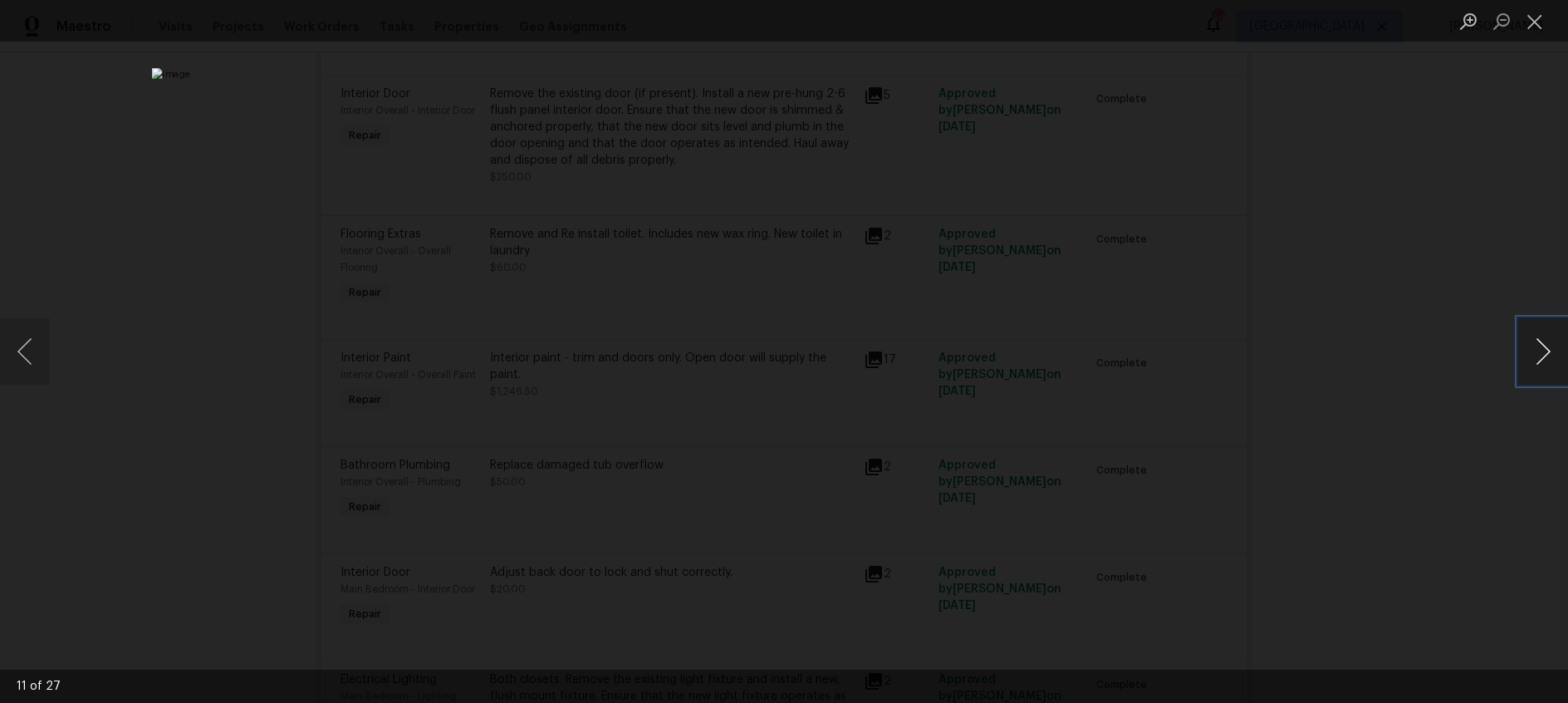
click at [1540, 355] on button "Next image" at bounding box center [1543, 351] width 50 height 67
click at [1526, 21] on button "Close lightbox" at bounding box center [1534, 20] width 33 height 29
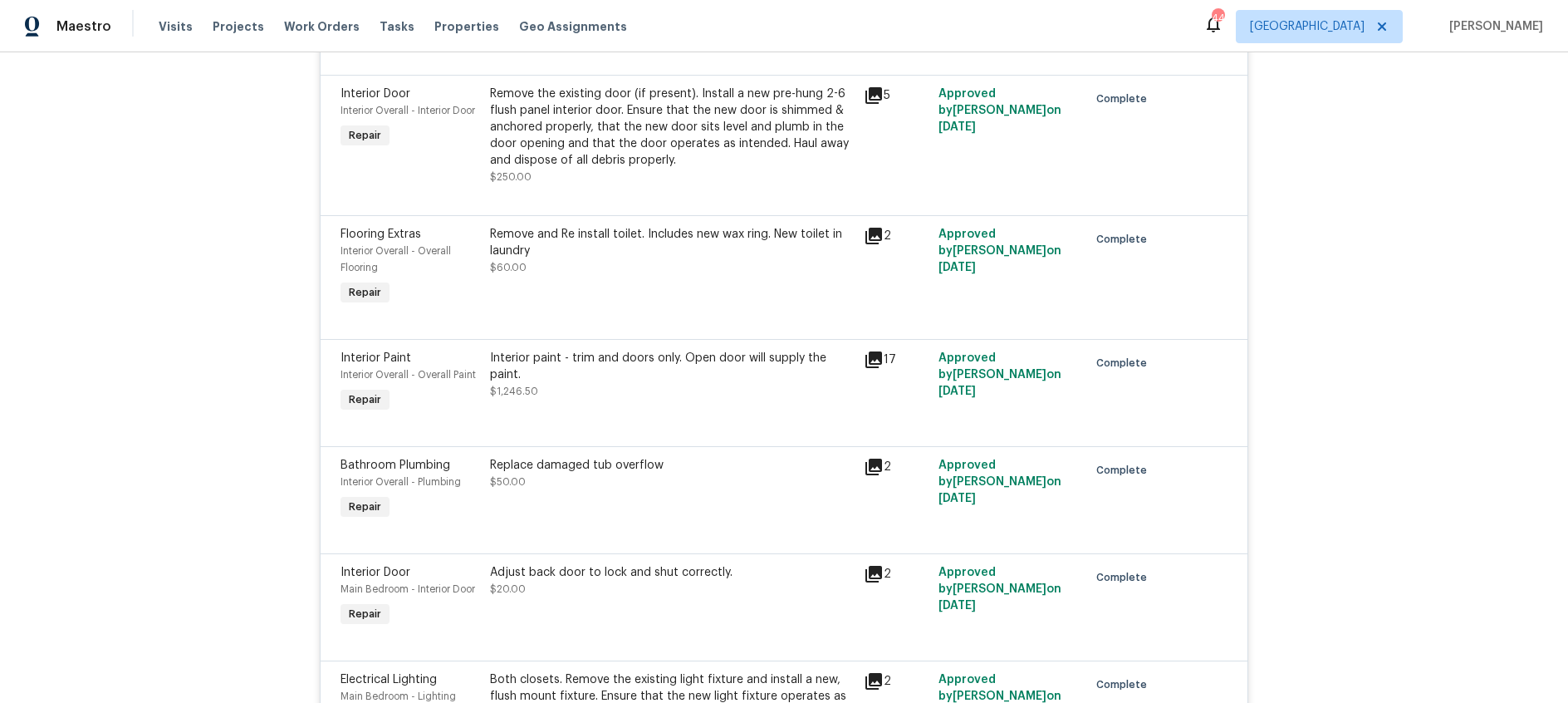
click at [864, 457] on icon at bounding box center [873, 467] width 20 height 20
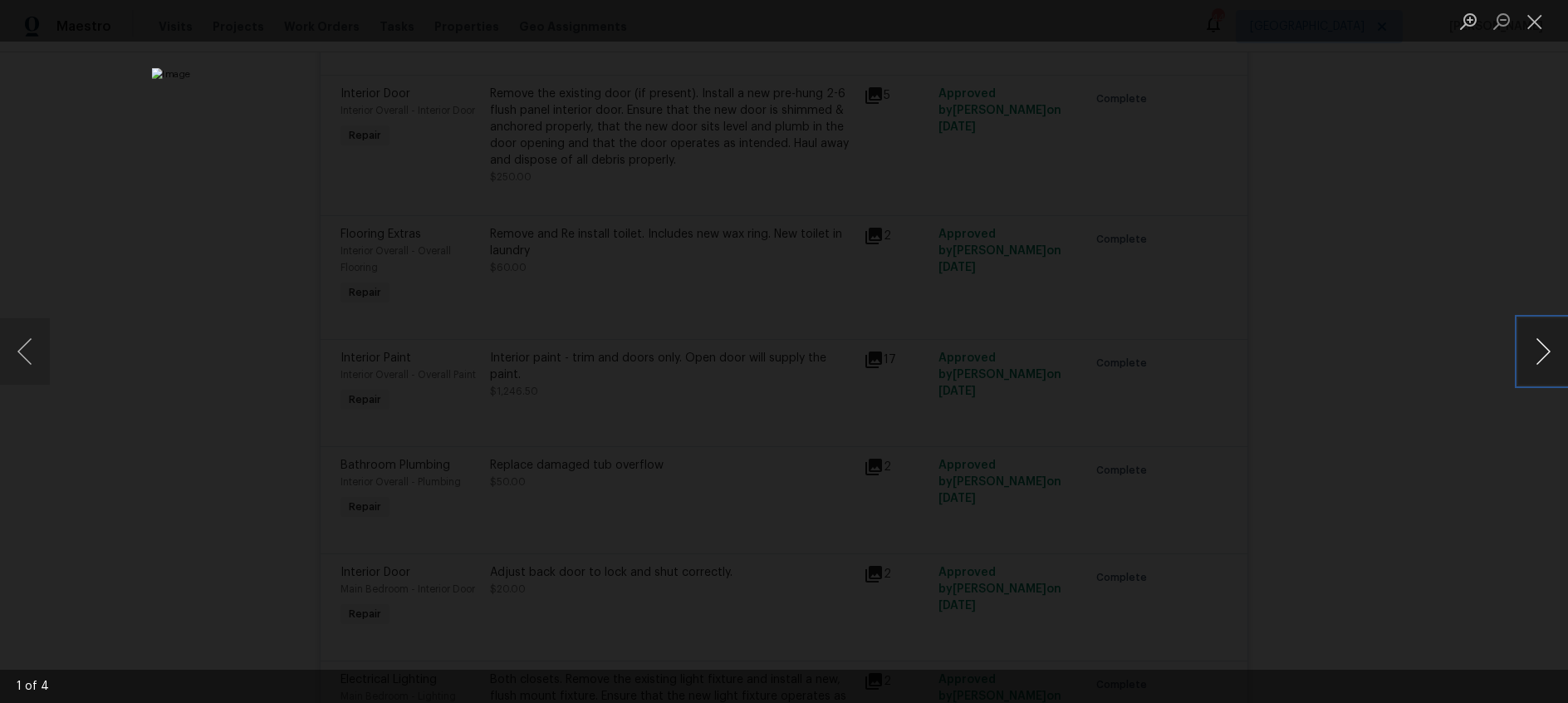
click at [1539, 346] on button "Next image" at bounding box center [1543, 351] width 50 height 67
click at [1545, 27] on button "Close lightbox" at bounding box center [1534, 20] width 33 height 29
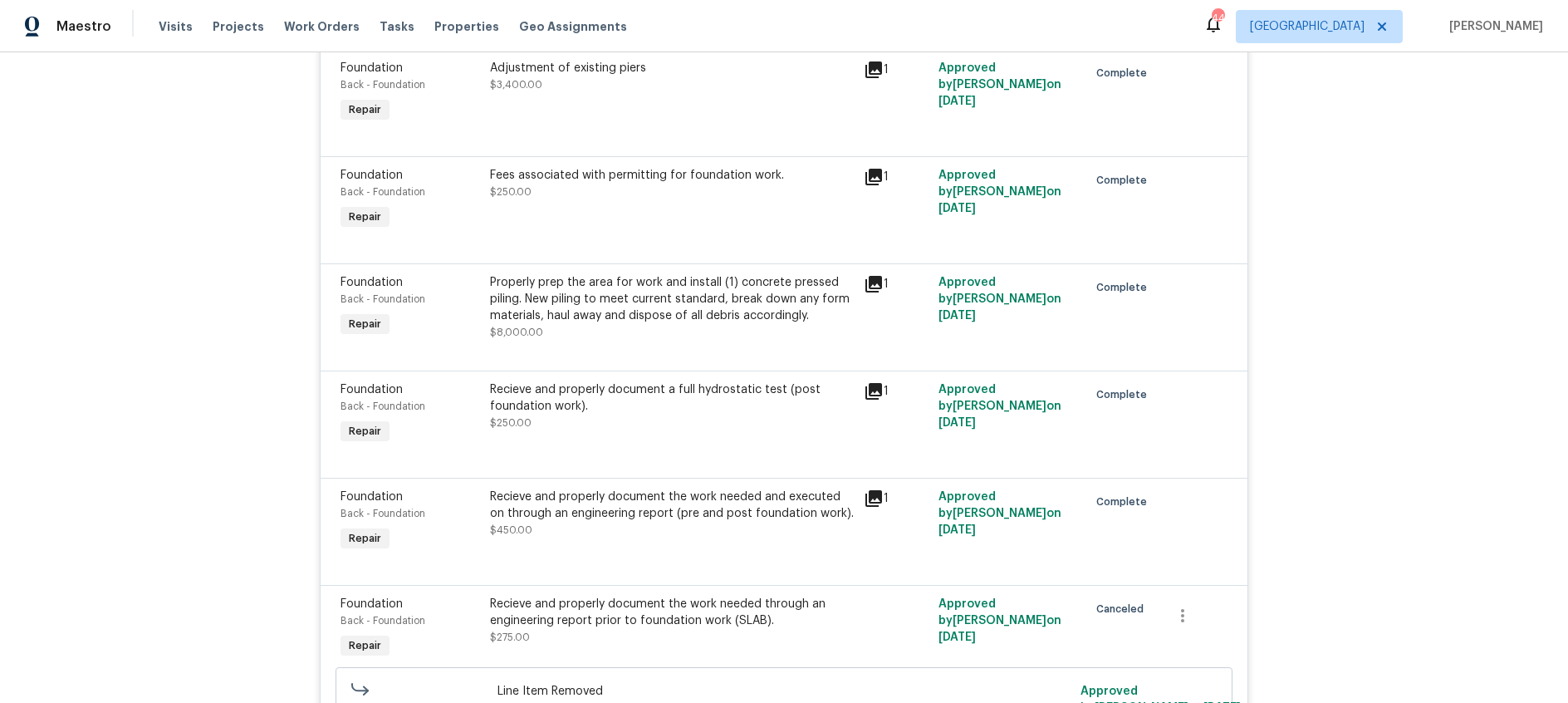
scroll to position [0, 0]
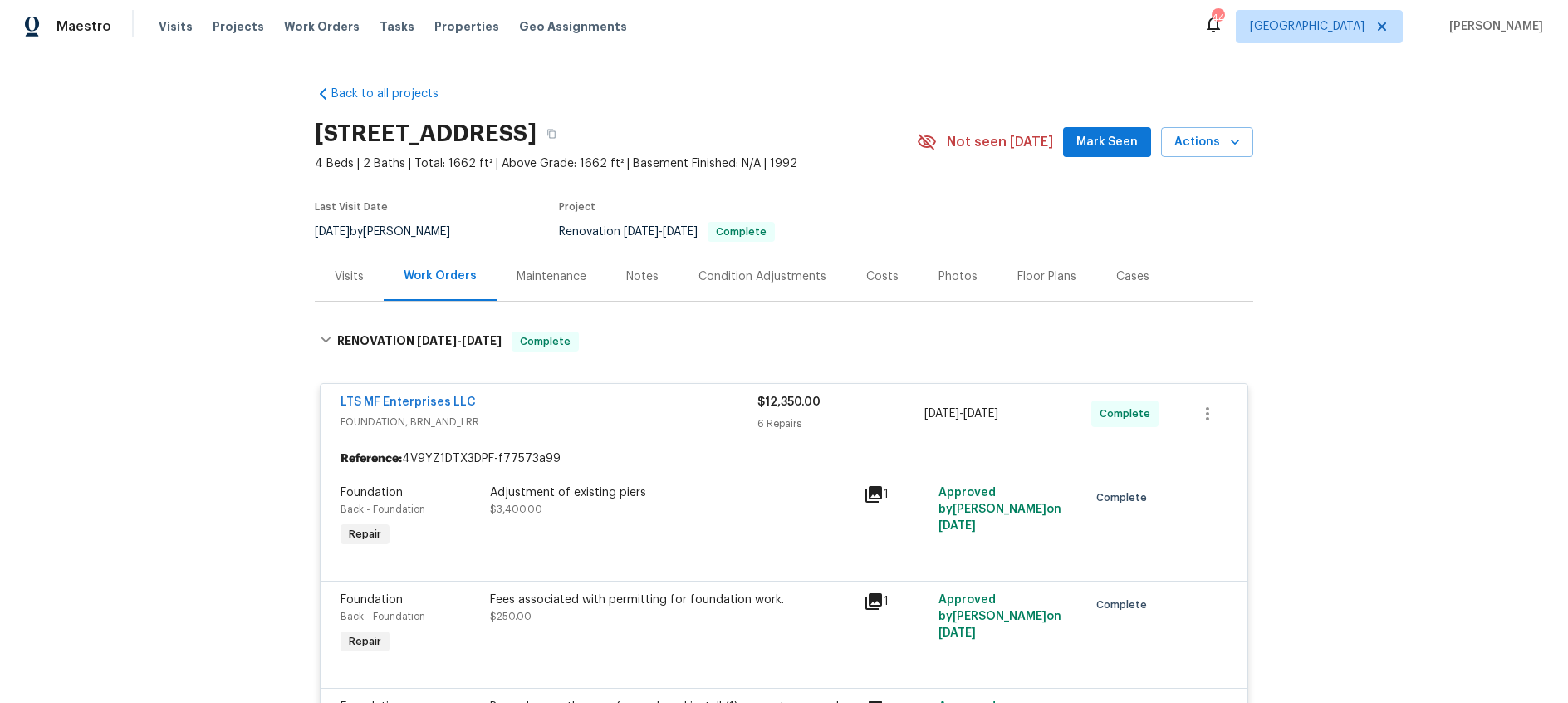
click at [354, 275] on div "Visits" at bounding box center [349, 276] width 29 height 17
